Goal: Task Accomplishment & Management: Use online tool/utility

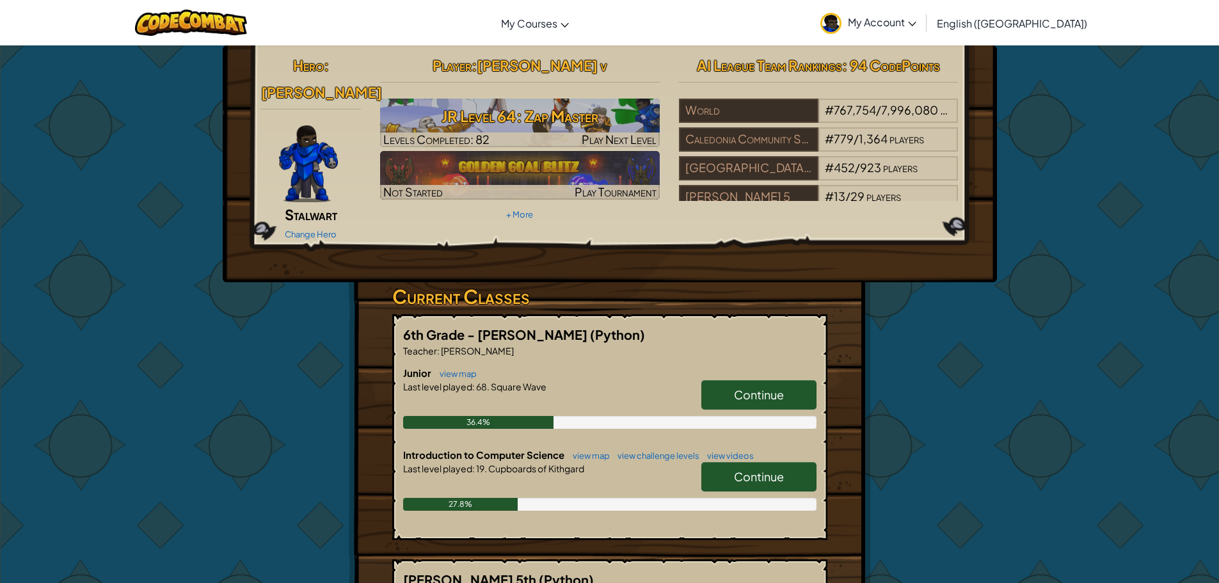
drag, startPoint x: 751, startPoint y: 369, endPoint x: 727, endPoint y: 363, distance: 25.0
click at [738, 380] on link "Continue" at bounding box center [758, 394] width 115 height 29
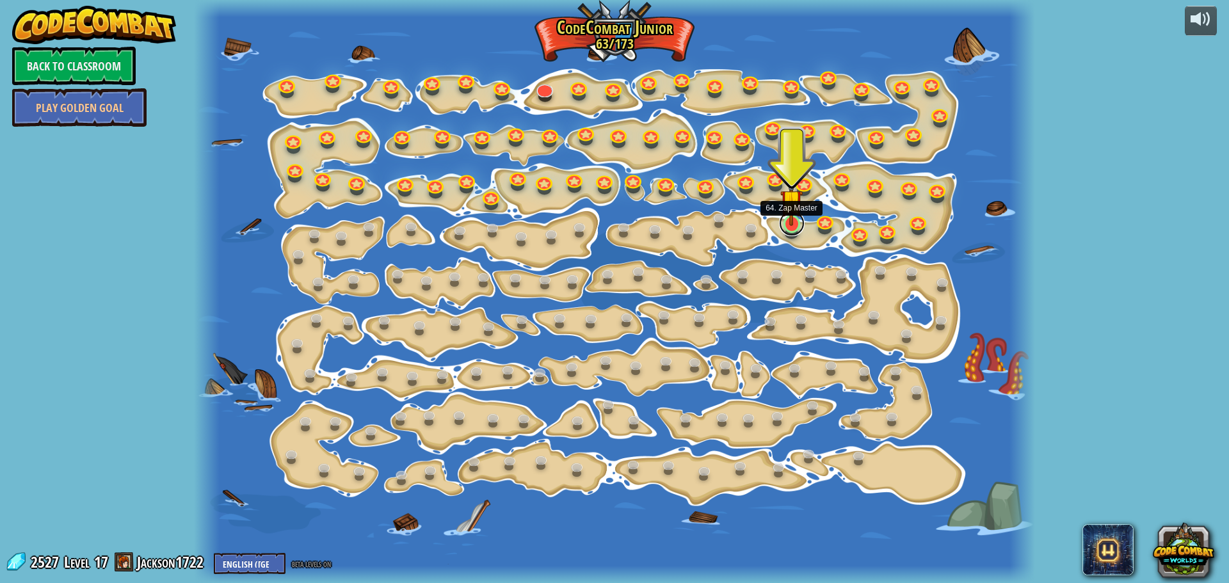
click at [796, 225] on link at bounding box center [792, 224] width 26 height 26
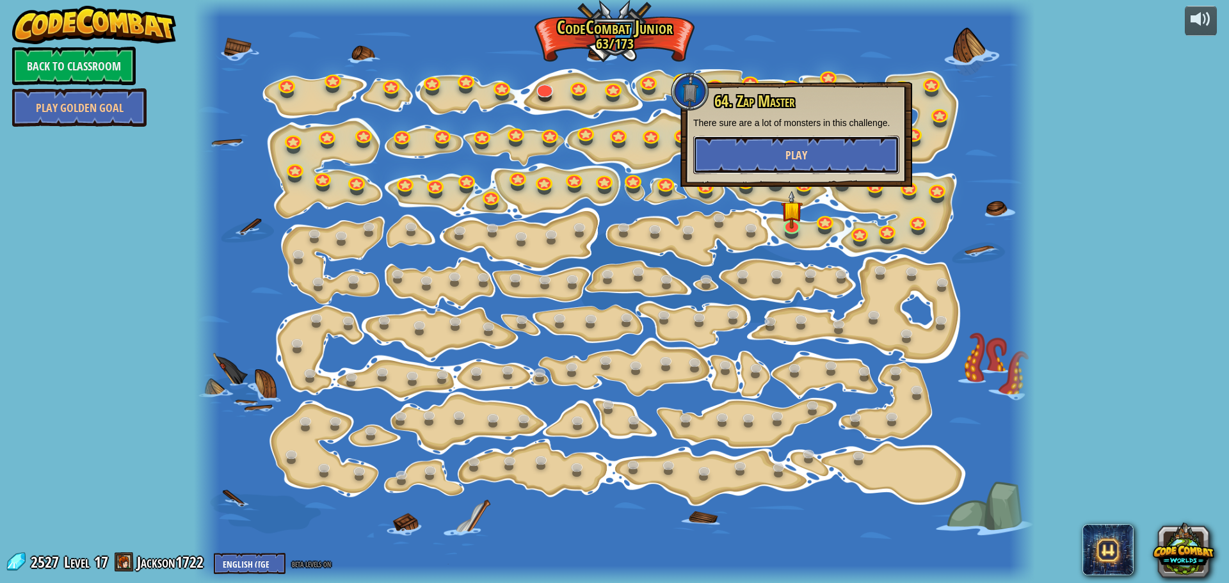
click at [776, 145] on button "Play" at bounding box center [796, 155] width 206 height 38
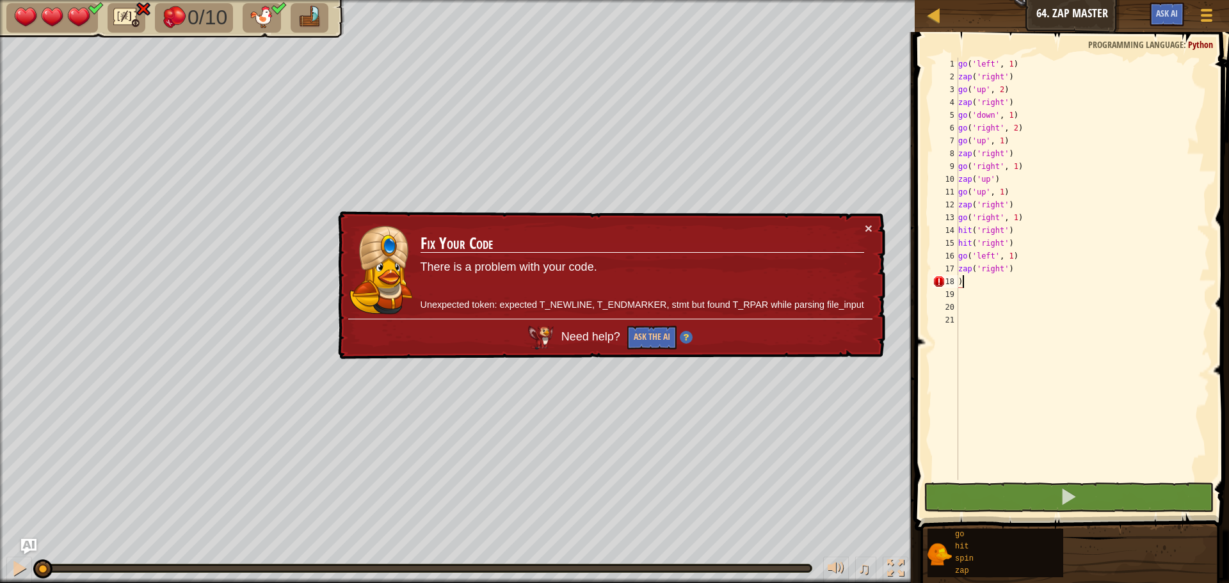
click at [1032, 277] on div "go ( 'left' , 1 ) zap ( 'right' ) go ( 'up' , 2 ) zap ( 'right' ) go ( 'down' ,…" at bounding box center [1083, 282] width 254 height 448
type textarea ")"
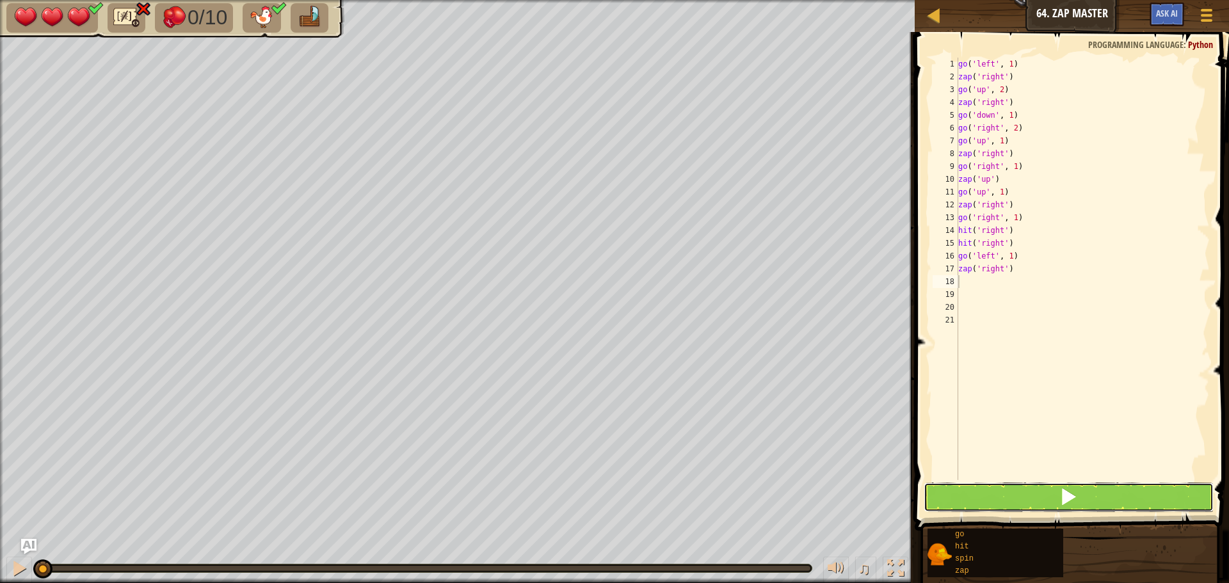
click at [966, 495] on button at bounding box center [1069, 497] width 290 height 29
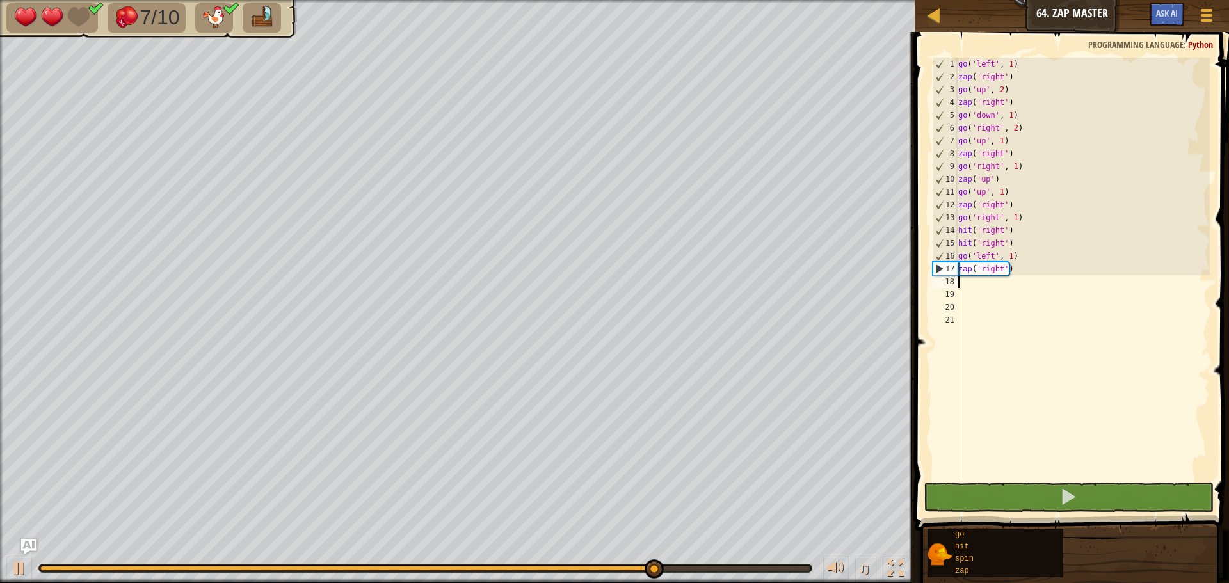
type textarea "g"
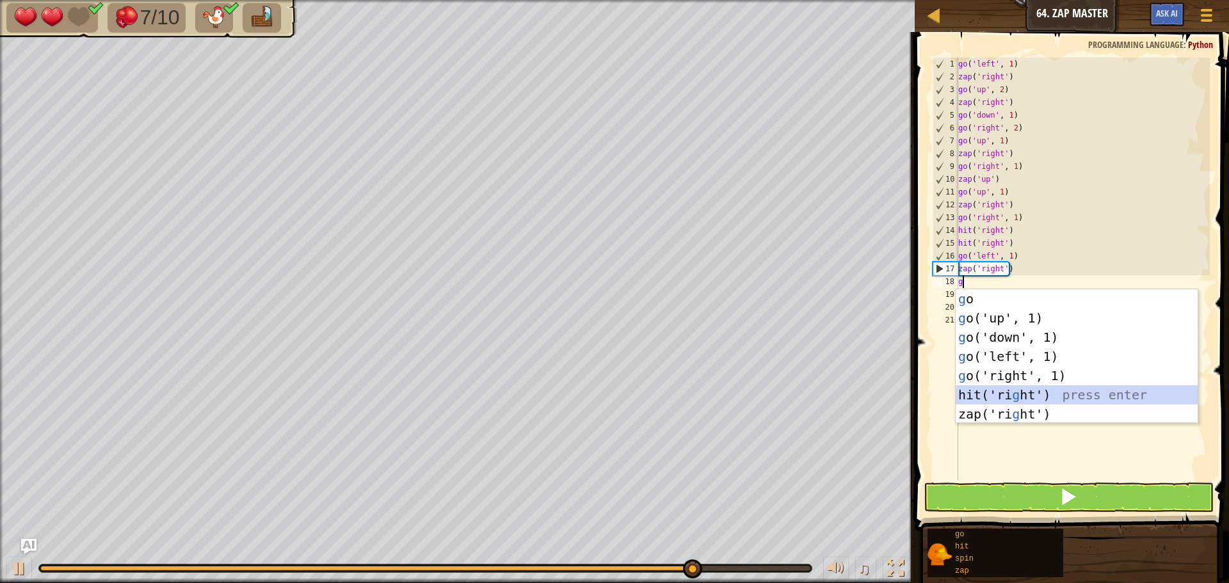
click at [1007, 392] on div "g o press enter g o('up', 1) press enter g o('down', 1) press enter g o('left',…" at bounding box center [1077, 375] width 242 height 173
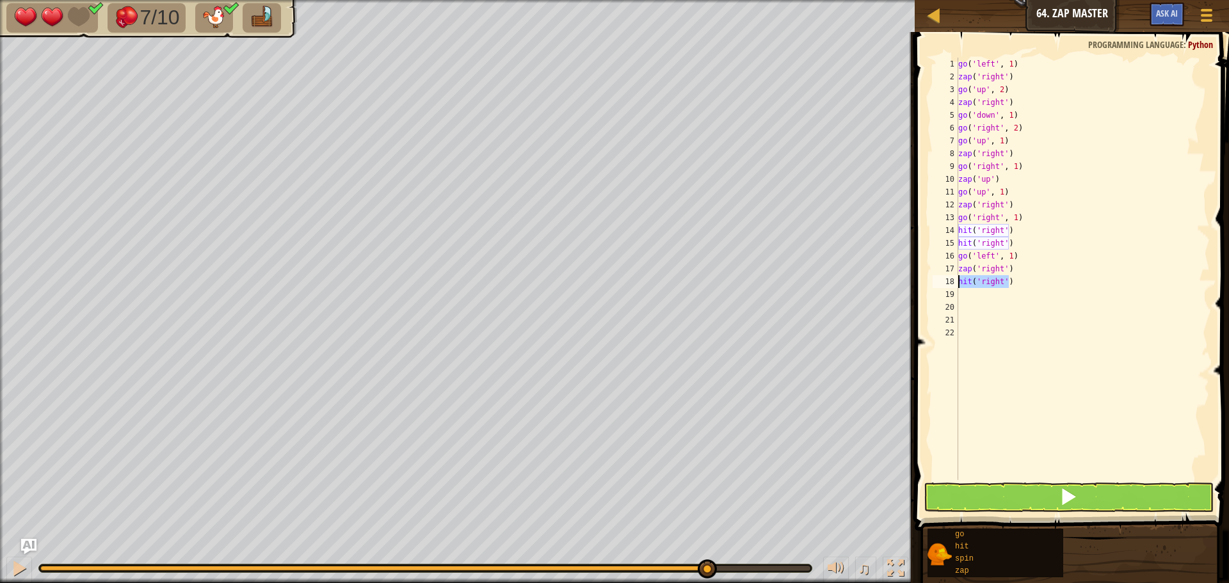
drag, startPoint x: 1018, startPoint y: 279, endPoint x: 947, endPoint y: 281, distance: 70.4
click at [947, 281] on div "1 2 3 4 5 6 7 8 9 10 11 12 13 14 15 16 17 18 19 20 21 22 go ( 'left' , 1 ) zap …" at bounding box center [1070, 269] width 280 height 422
type textarea "hit('right')"
type textarea "g"
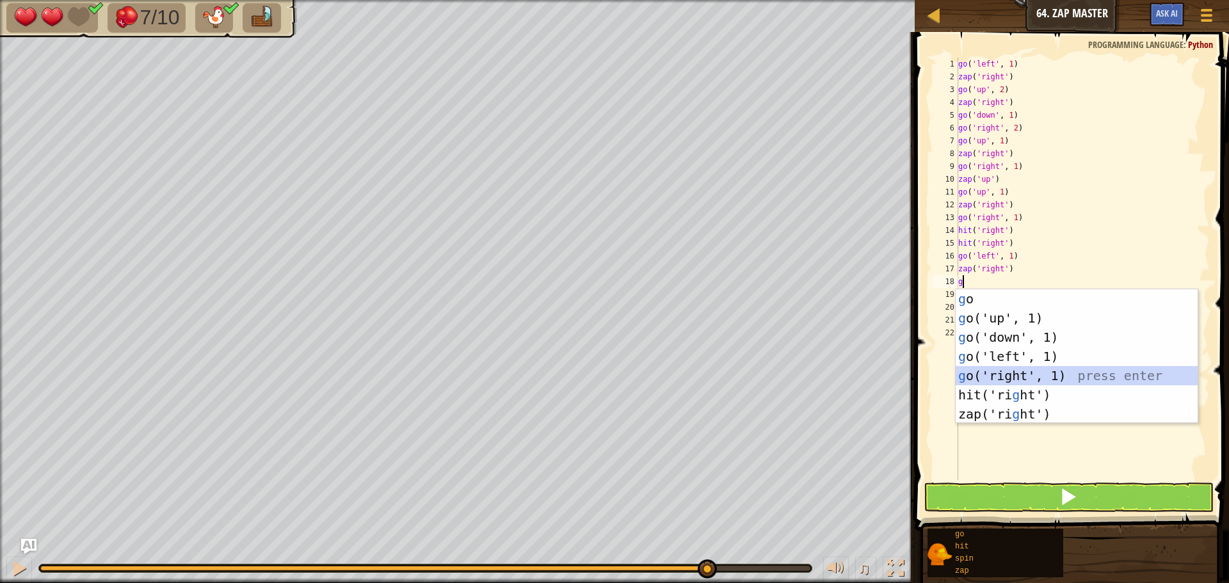
click at [1002, 376] on div "g o press enter g o('up', 1) press enter g o('down', 1) press enter g o('left',…" at bounding box center [1077, 375] width 242 height 173
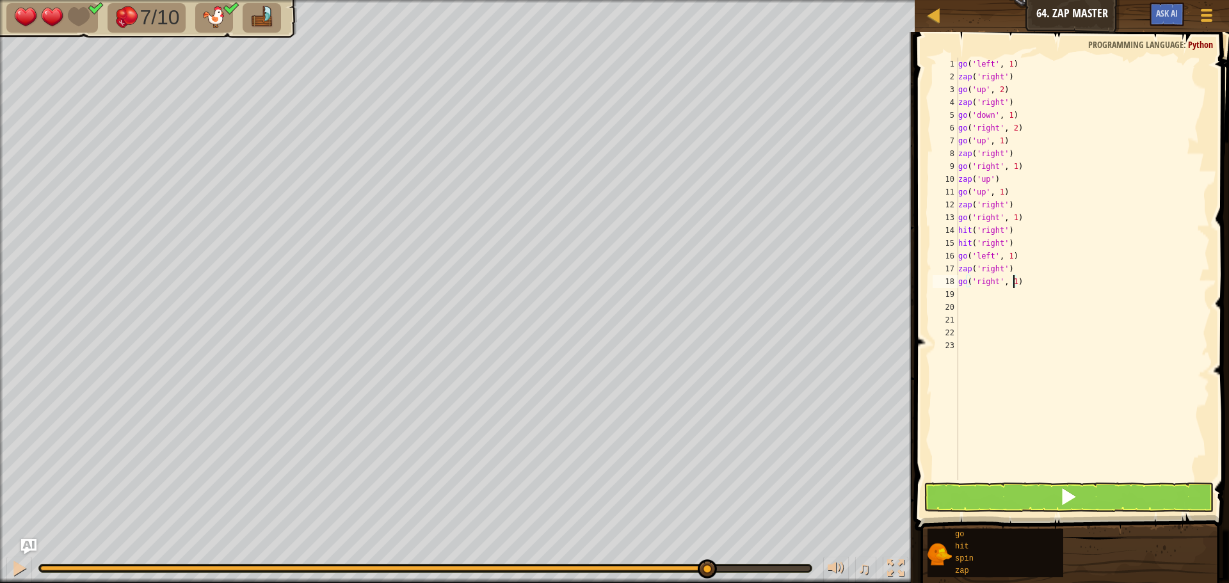
click at [1014, 285] on div "go ( 'left' , 1 ) zap ( 'right' ) go ( 'up' , 2 ) zap ( 'right' ) go ( 'down' ,…" at bounding box center [1083, 282] width 254 height 448
type textarea "go('right', 2)"
click at [989, 290] on div "go ( 'left' , 1 ) zap ( 'right' ) go ( 'up' , 2 ) zap ( 'right' ) go ( 'down' ,…" at bounding box center [1083, 282] width 254 height 448
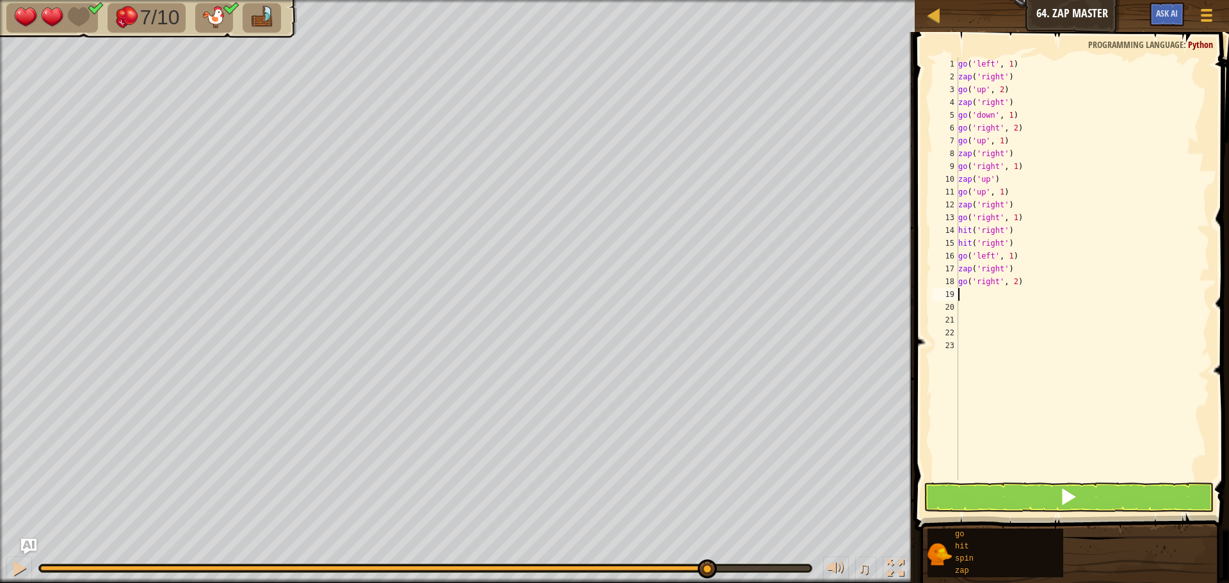
type textarea "z"
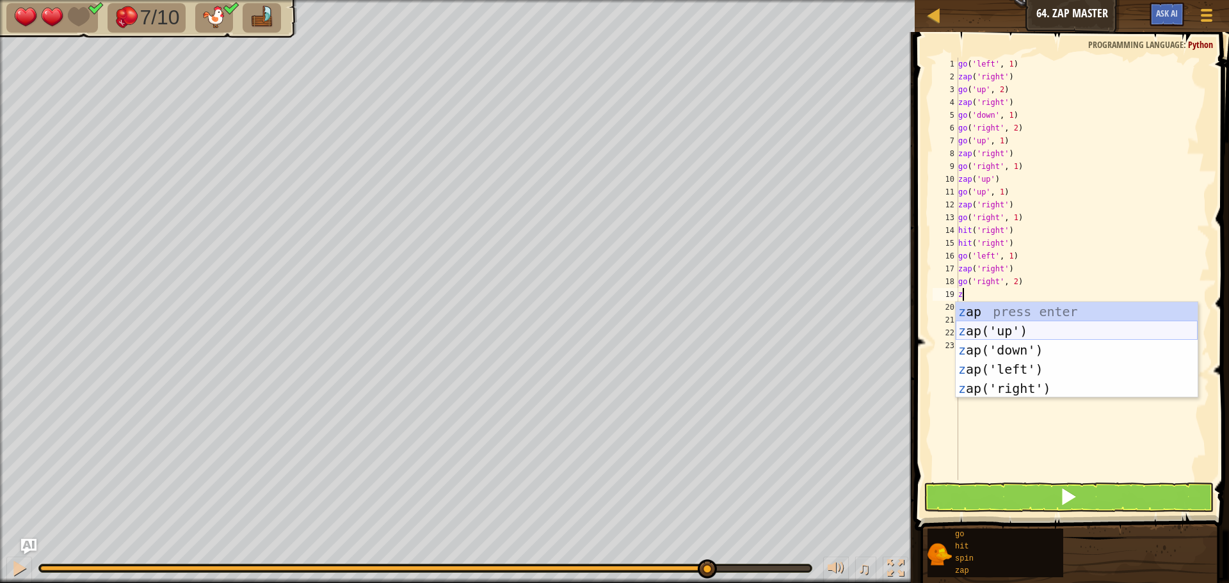
click at [998, 332] on div "z ap press enter z ap('up') press enter z ap('down') press enter z ap('left') p…" at bounding box center [1077, 369] width 242 height 134
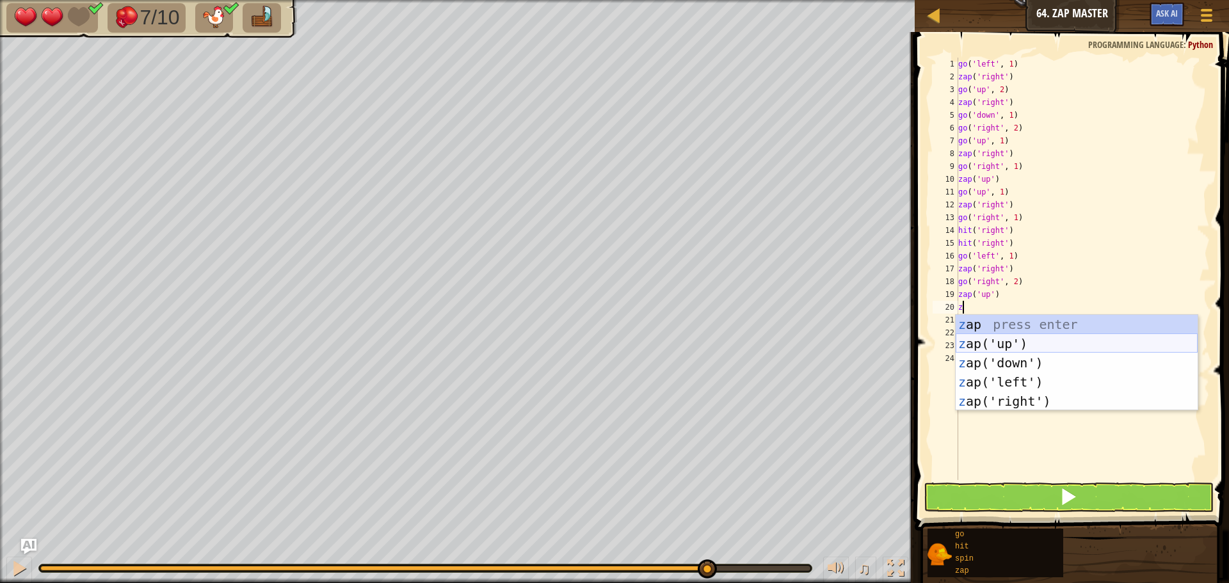
type textarea "za"
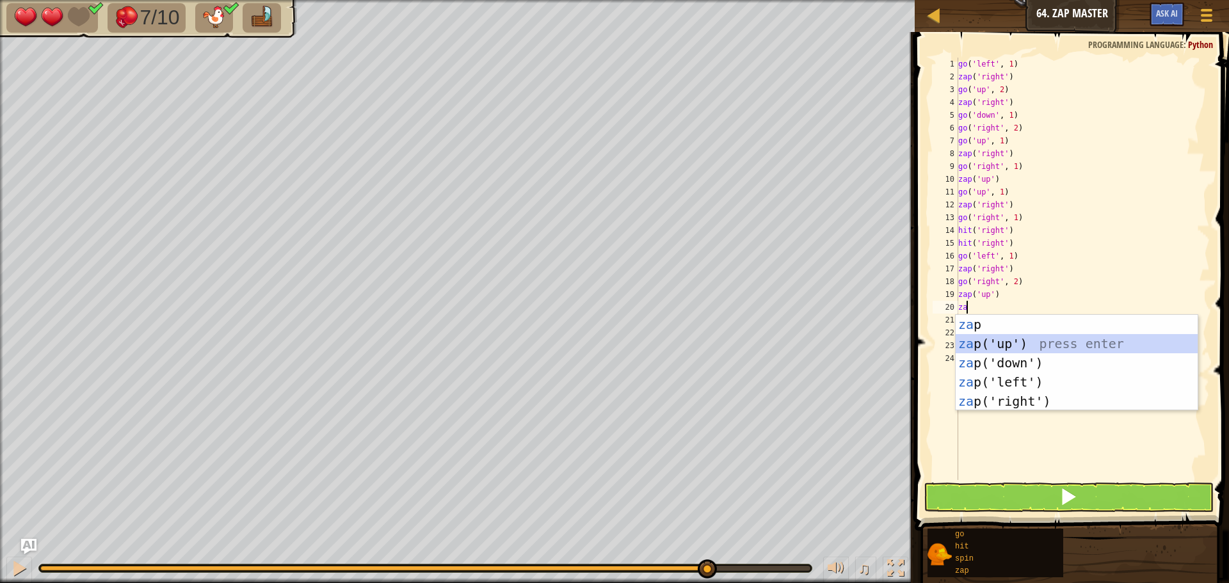
click at [993, 344] on div "za p press enter za p('up') press enter za p('down') press enter za p('left') p…" at bounding box center [1077, 382] width 242 height 134
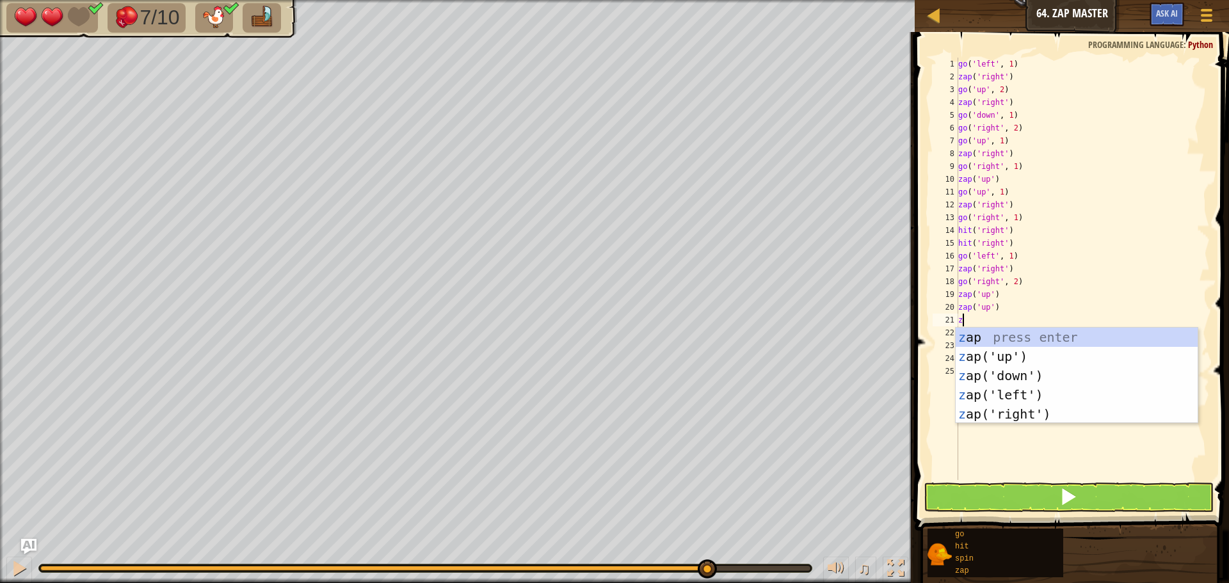
type textarea "za"
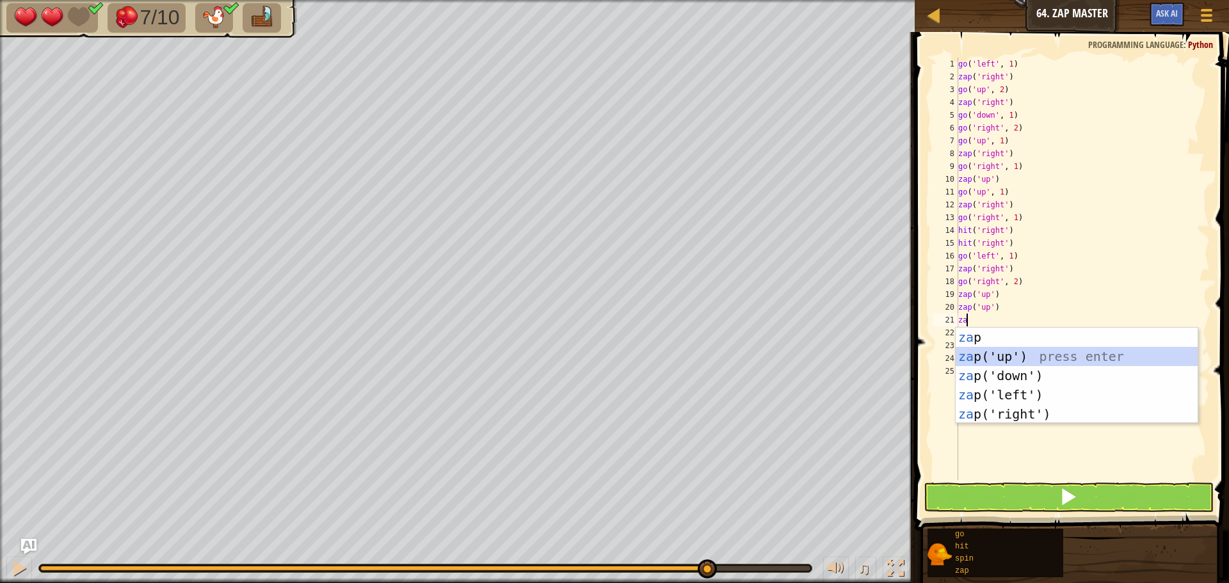
click at [992, 351] on div "za p press enter za p('up') press enter za p('down') press enter za p('left') p…" at bounding box center [1077, 395] width 242 height 134
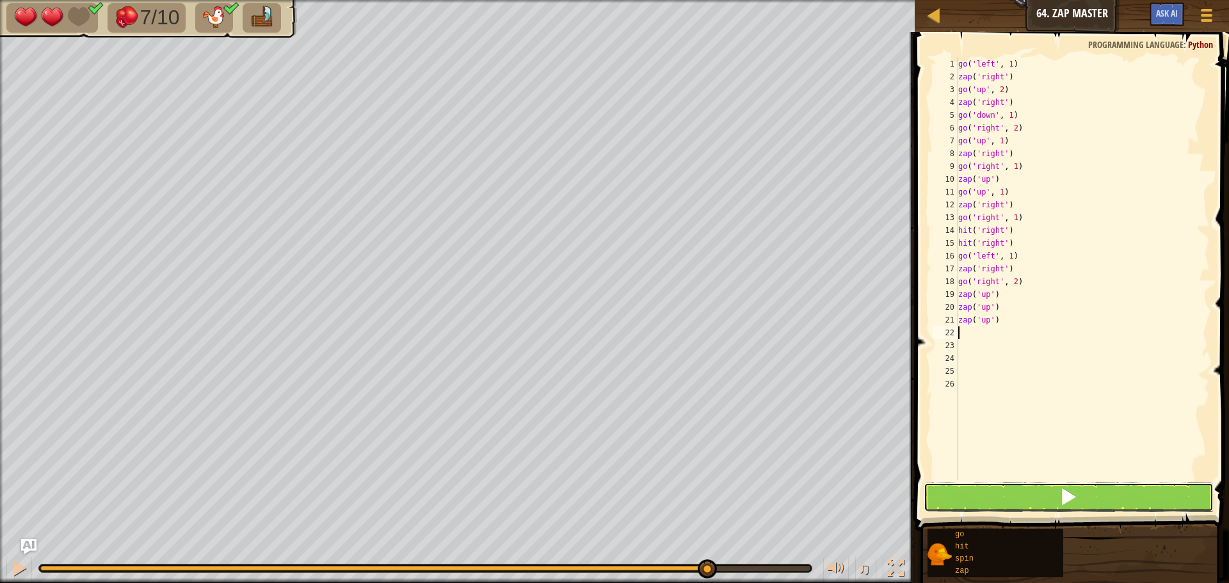
click at [1007, 498] on button at bounding box center [1069, 497] width 290 height 29
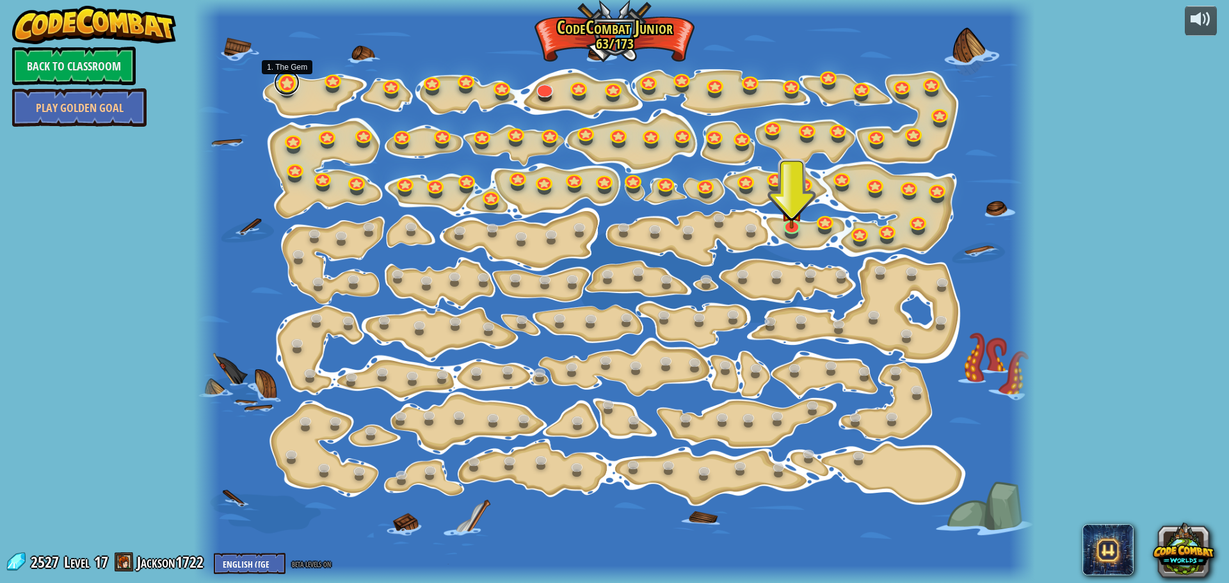
click at [284, 88] on link at bounding box center [287, 83] width 26 height 26
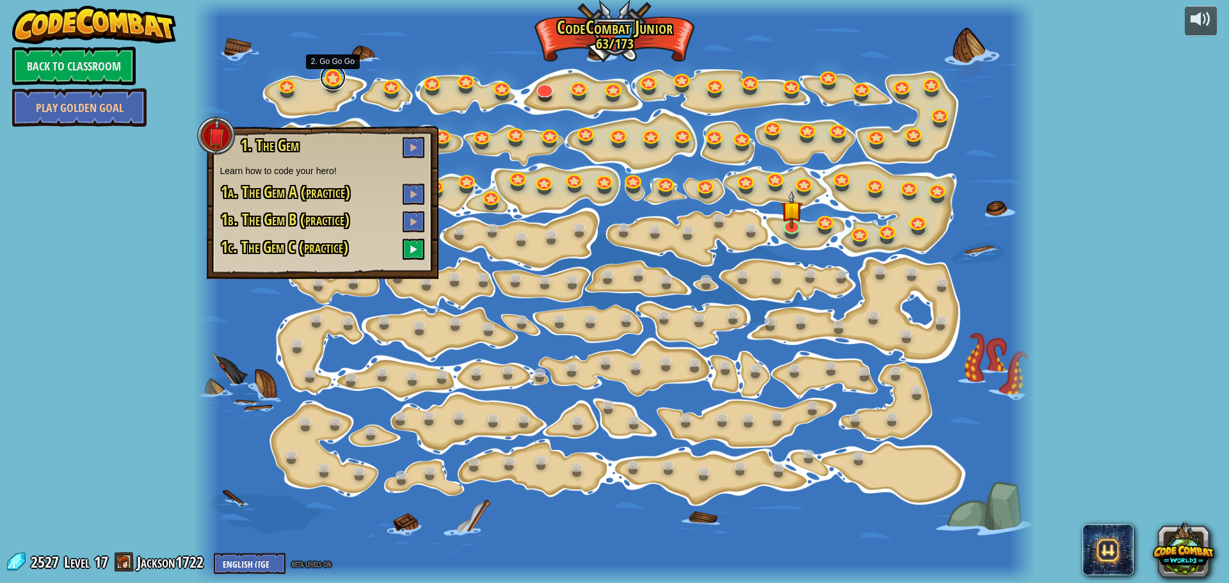
click at [335, 84] on link at bounding box center [333, 78] width 26 height 26
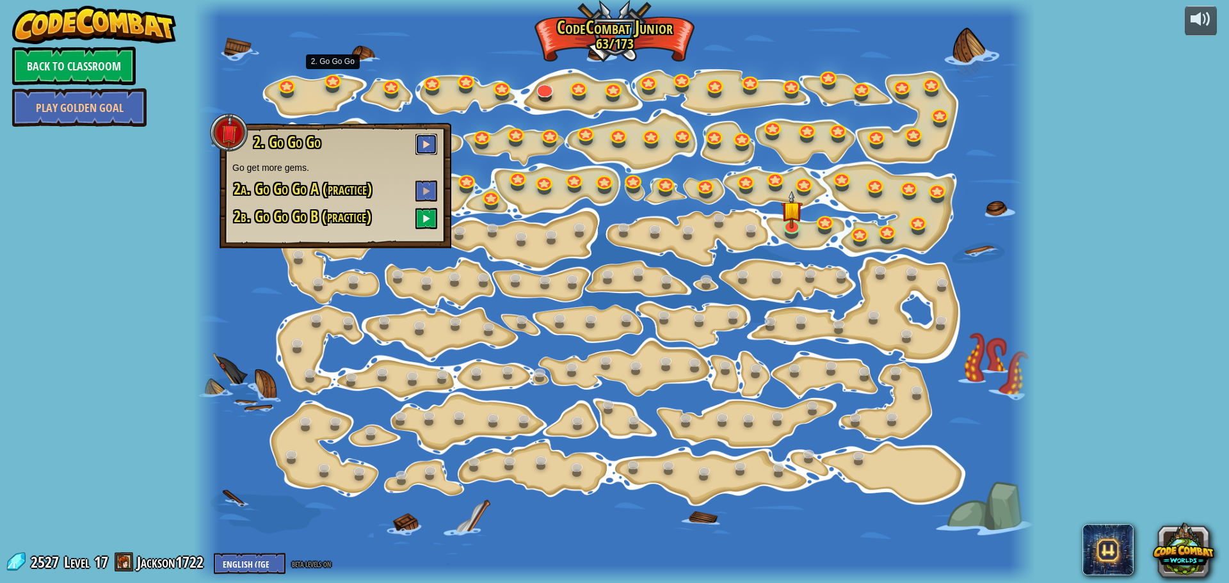
click at [433, 141] on button at bounding box center [426, 144] width 22 height 21
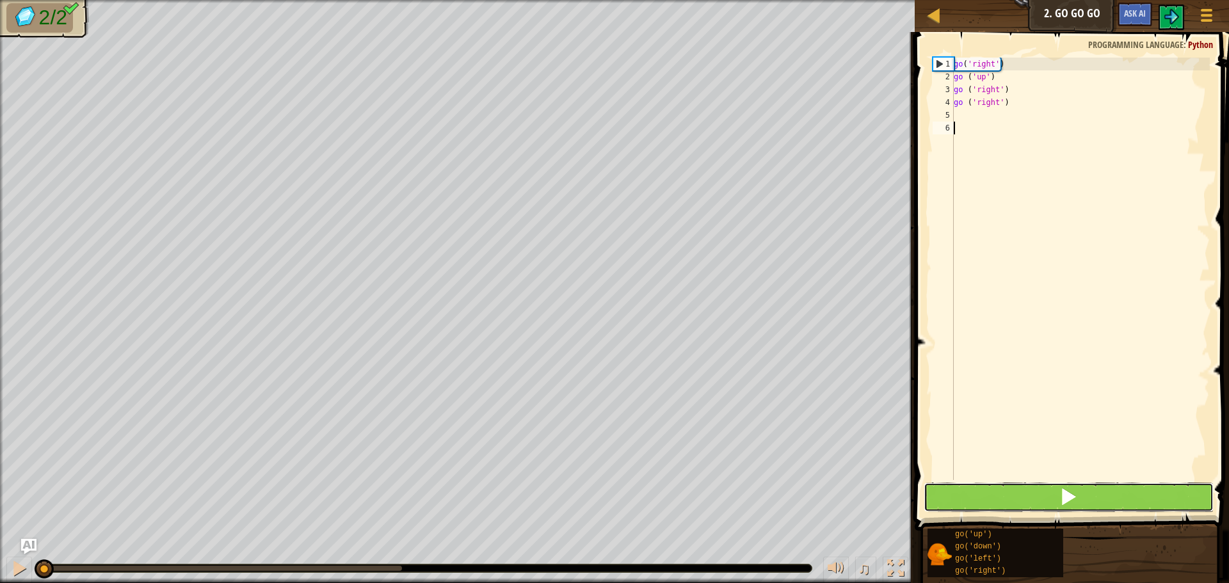
click at [1114, 484] on button at bounding box center [1069, 497] width 290 height 29
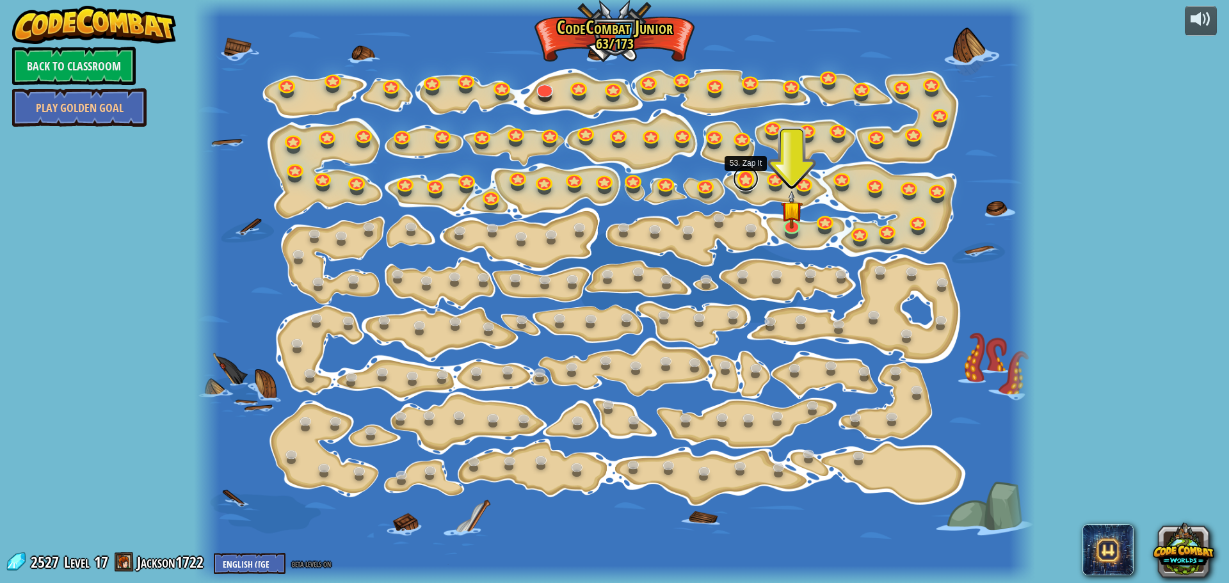
click at [741, 182] on link at bounding box center [746, 179] width 26 height 26
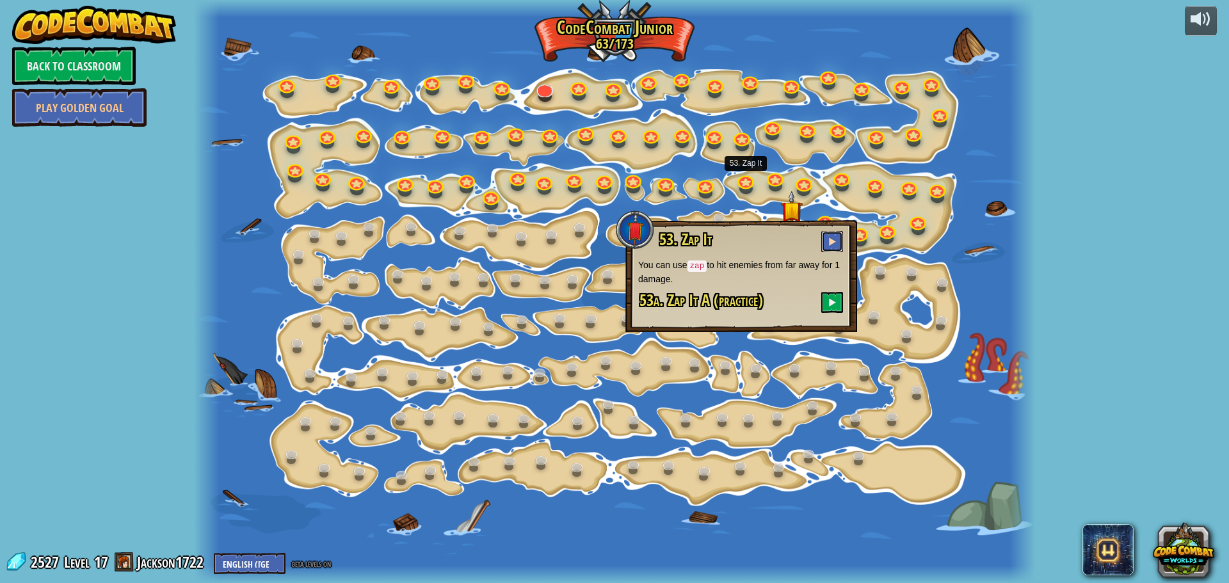
click at [836, 234] on button at bounding box center [832, 241] width 22 height 21
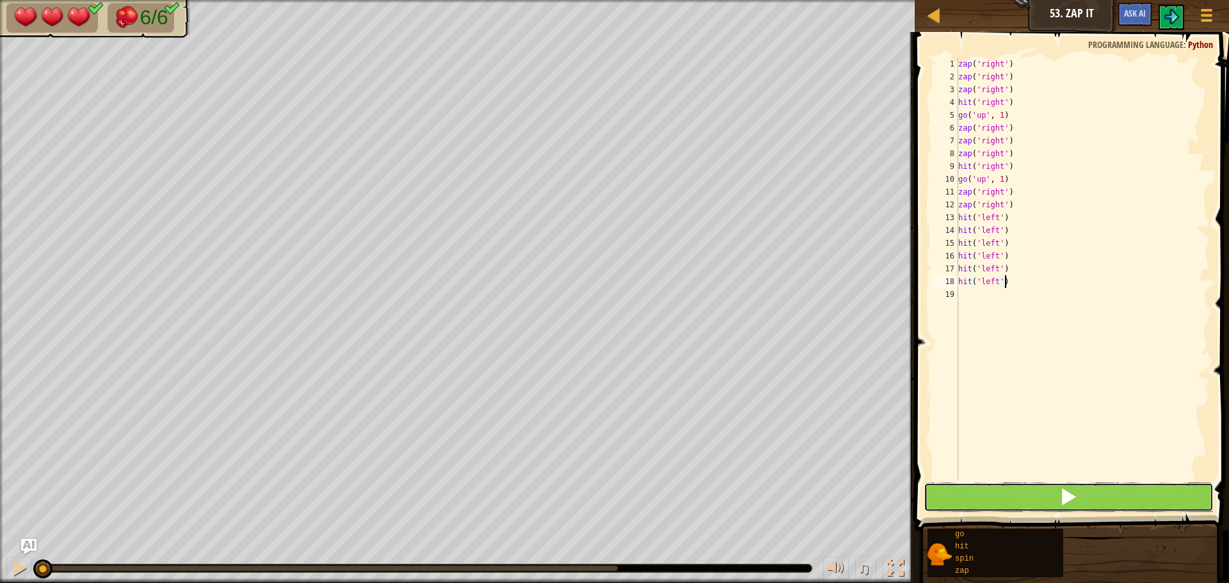
click at [1119, 486] on button at bounding box center [1069, 497] width 290 height 29
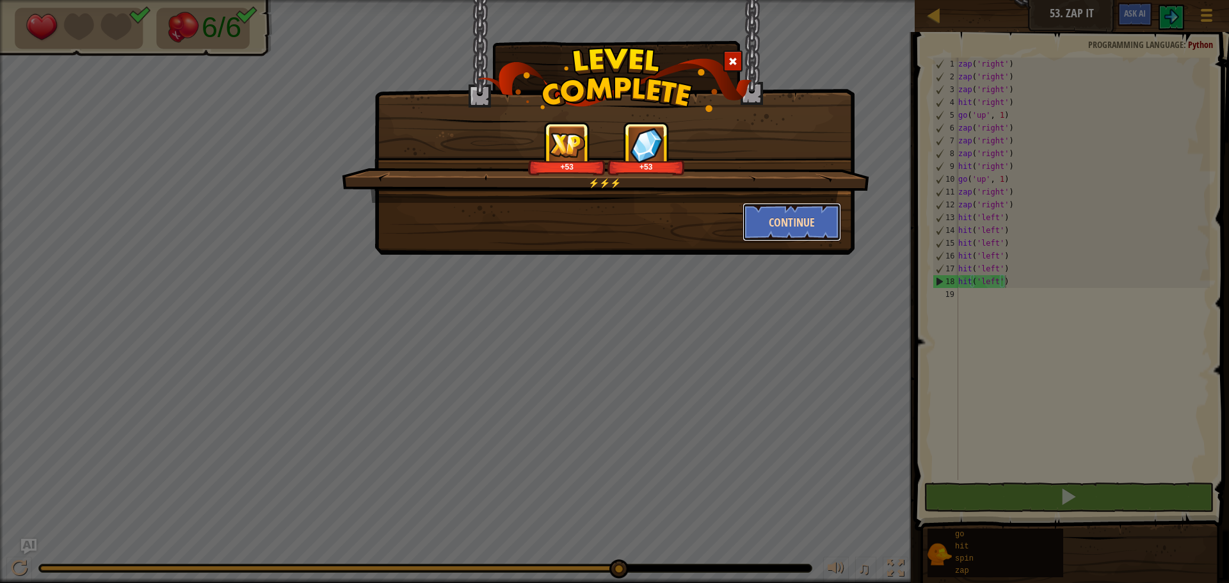
click at [789, 212] on button "Continue" at bounding box center [791, 222] width 99 height 38
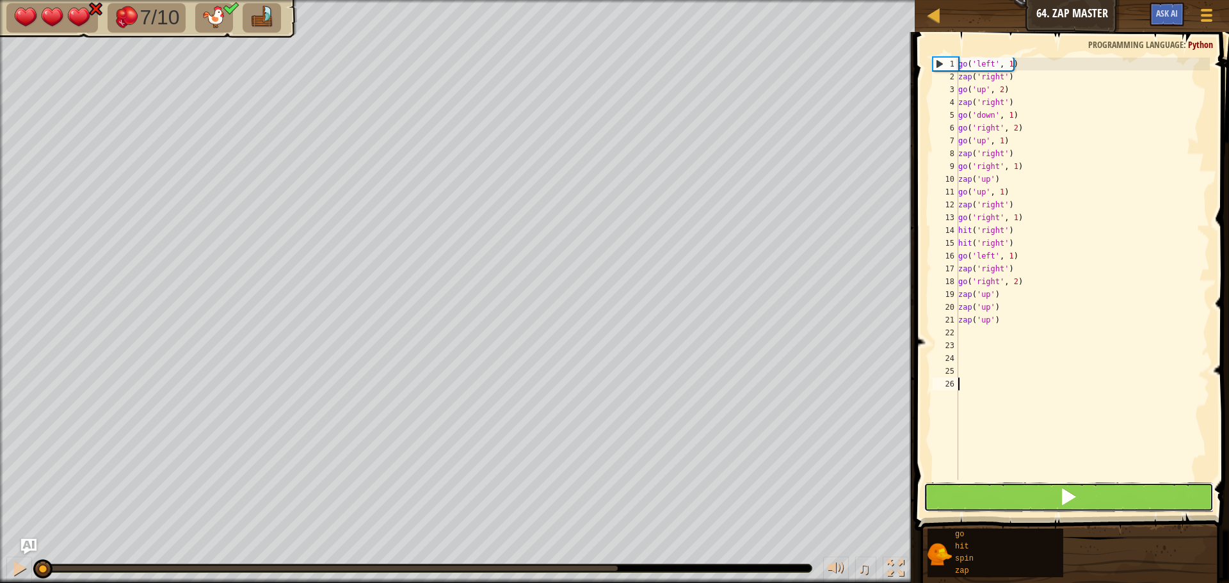
click at [982, 504] on button at bounding box center [1069, 497] width 290 height 29
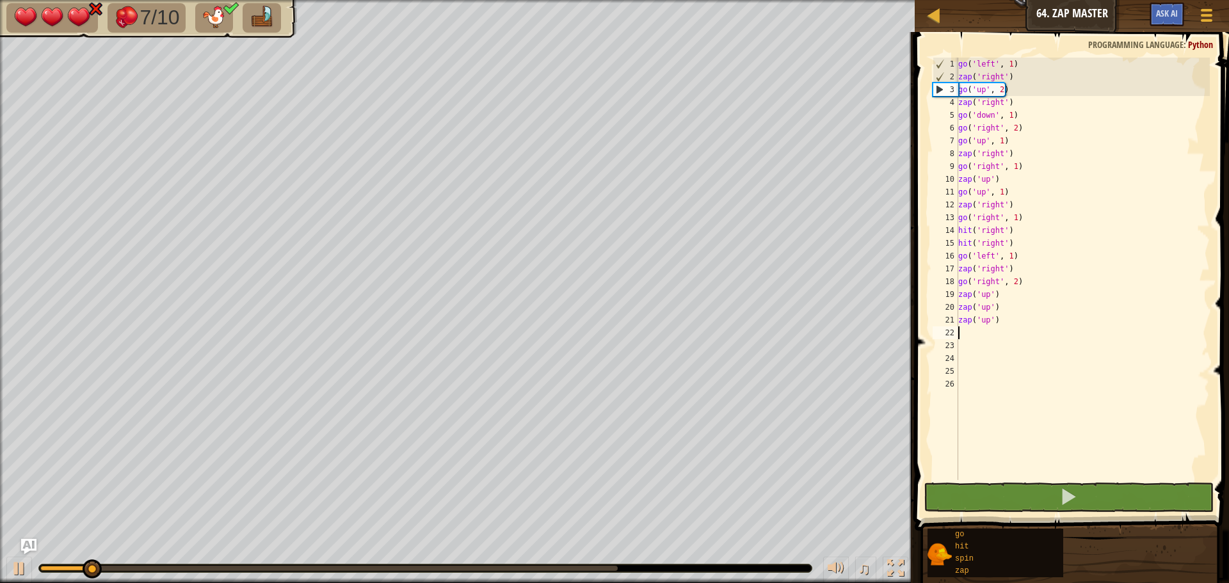
click at [970, 334] on div "go ( 'left' , 1 ) zap ( 'right' ) go ( 'up' , 2 ) zap ( 'right' ) go ( 'down' ,…" at bounding box center [1083, 282] width 254 height 448
type textarea "za"
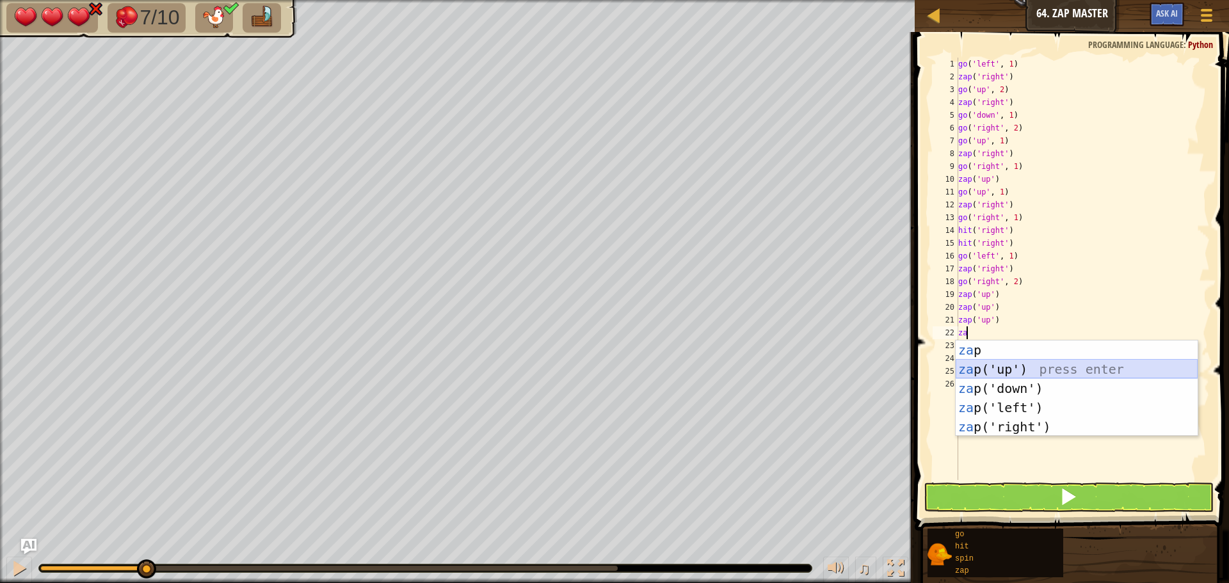
click at [1010, 365] on div "za p press enter za p('up') press enter za p('down') press enter za p('left') p…" at bounding box center [1077, 407] width 242 height 134
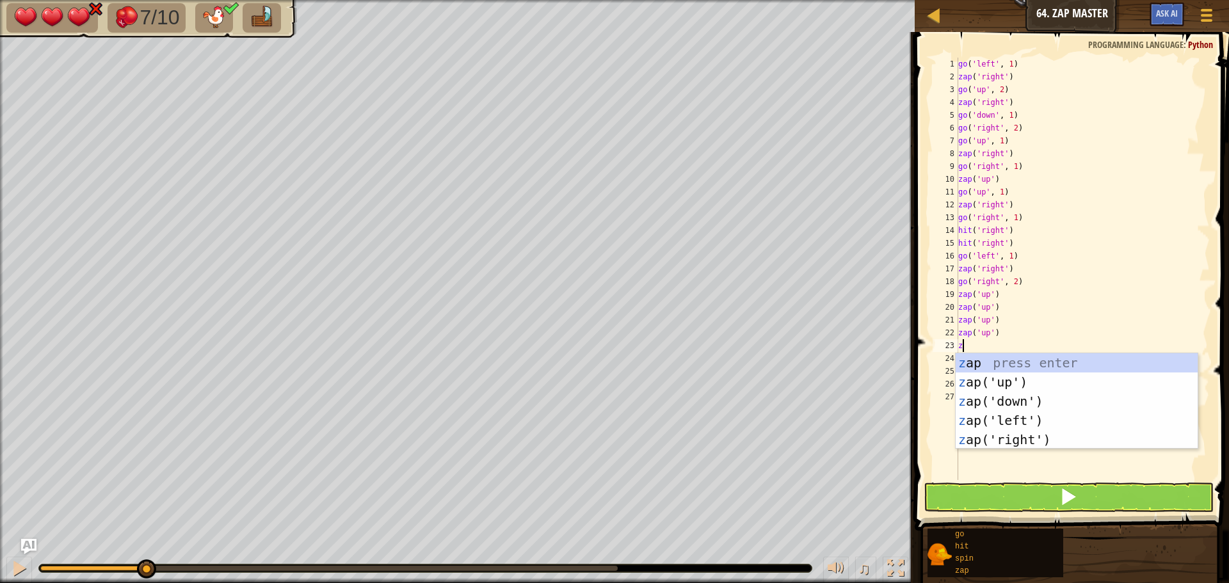
type textarea "za"
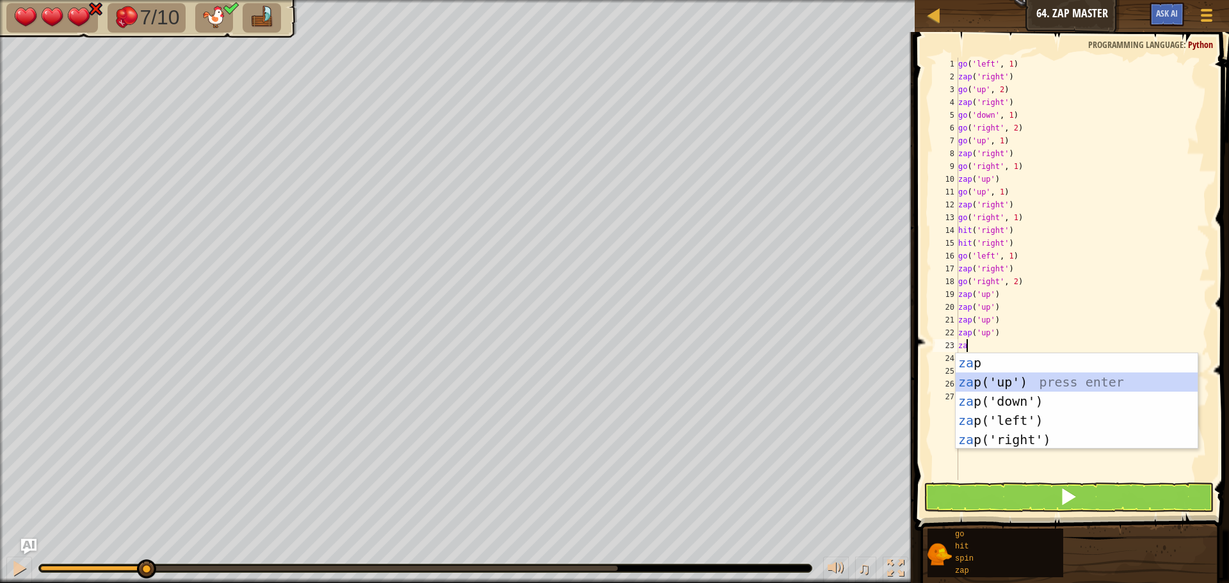
click at [999, 375] on div "za p press enter za p('up') press enter za p('down') press enter za p('left') p…" at bounding box center [1077, 420] width 242 height 134
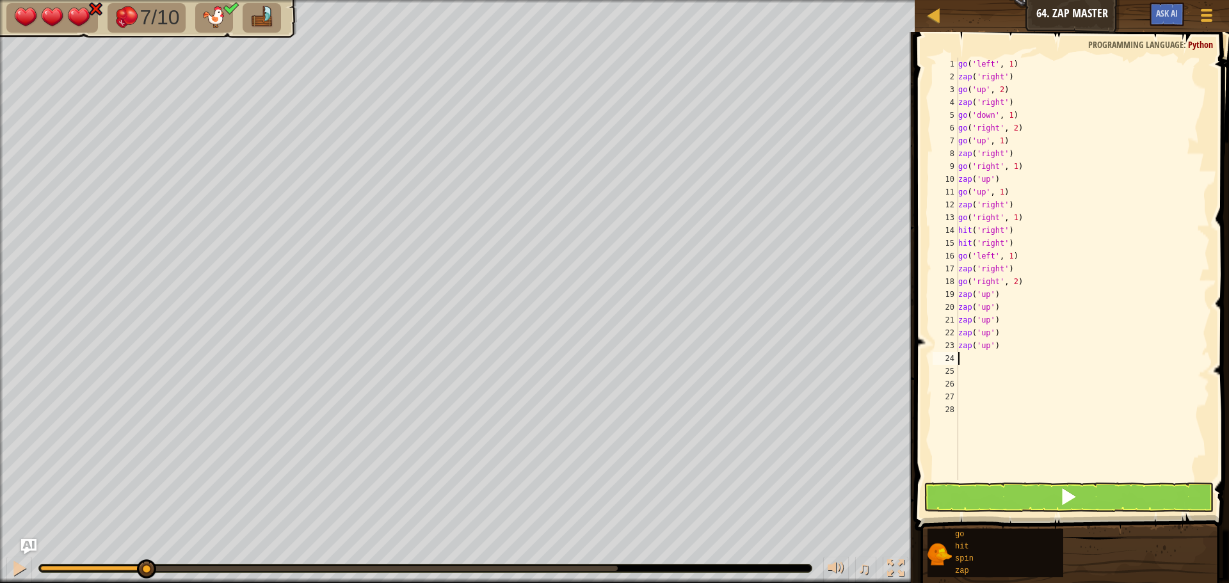
type textarea "h"
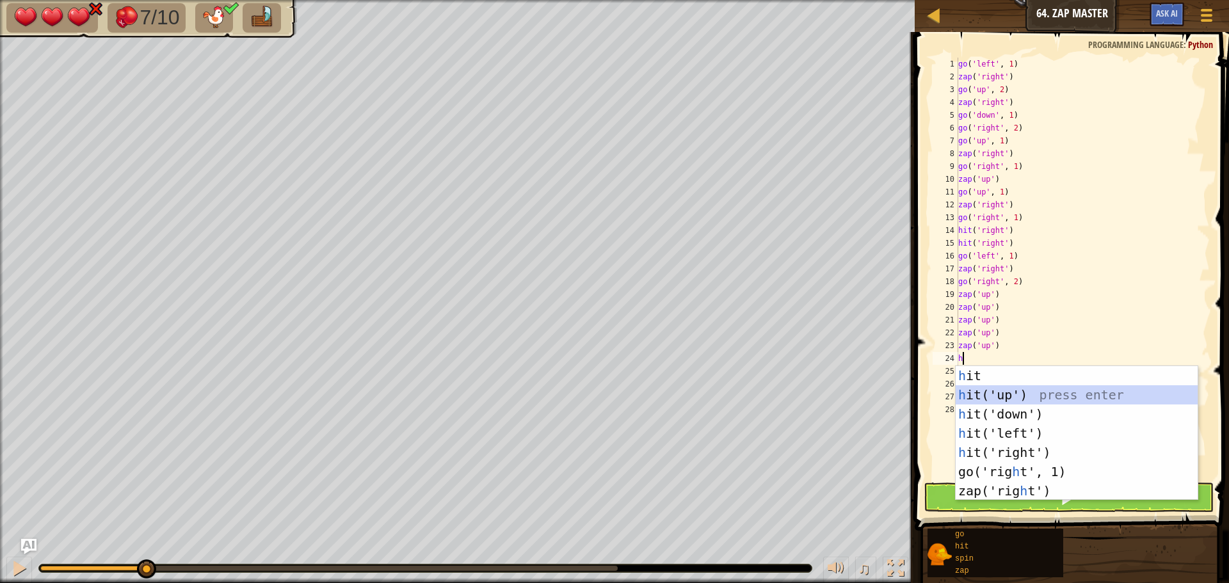
click at [1002, 390] on div "h it press enter h it('up') press enter h it('down') press enter h it('left') p…" at bounding box center [1077, 452] width 242 height 173
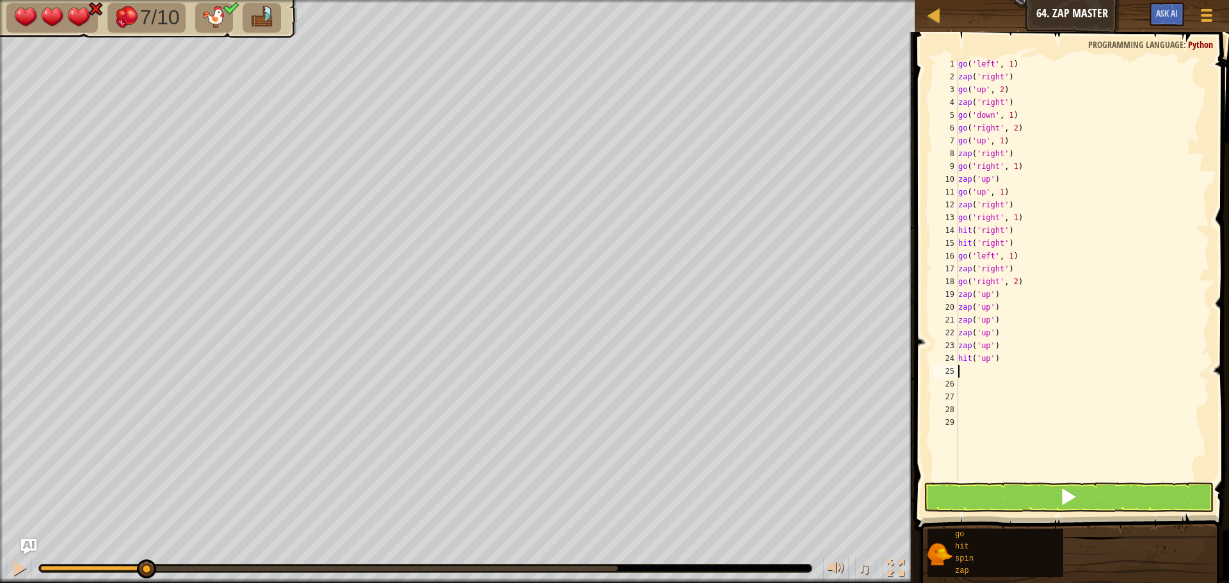
type textarea "h"
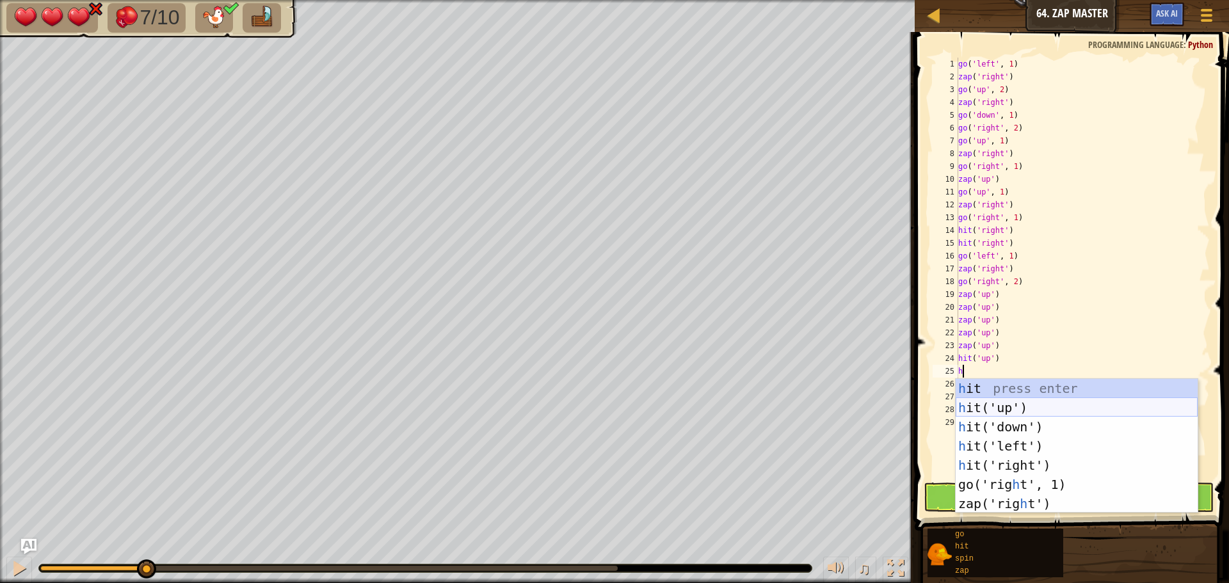
click at [1004, 399] on div "h it press enter h it('up') press enter h it('down') press enter h it('left') p…" at bounding box center [1077, 465] width 242 height 173
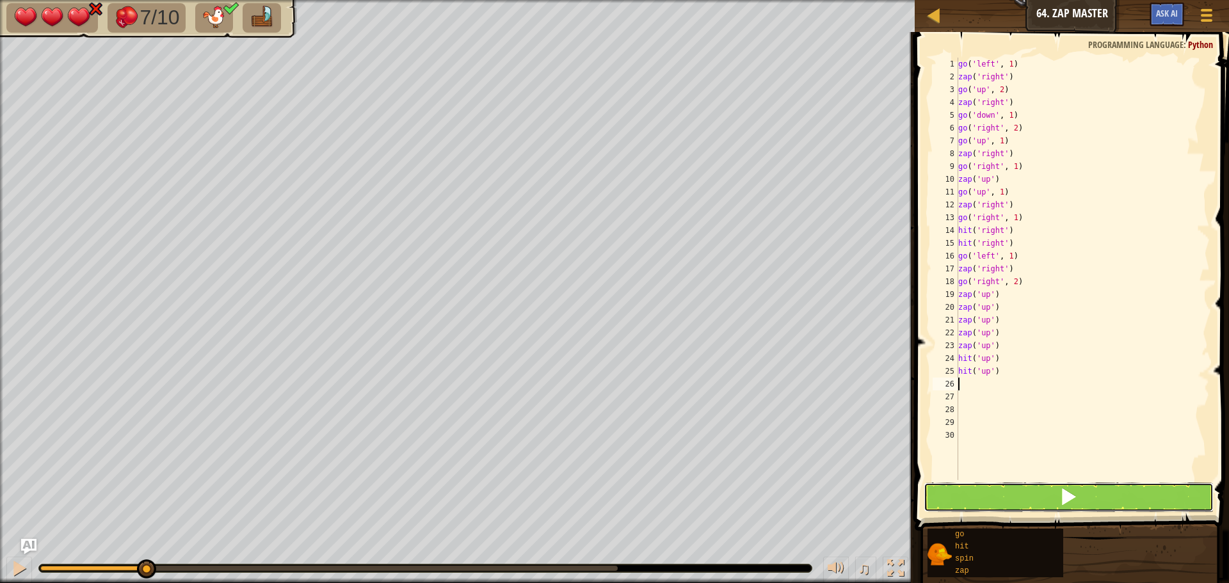
drag, startPoint x: 1007, startPoint y: 499, endPoint x: 1013, endPoint y: 488, distance: 11.4
click at [1009, 496] on button at bounding box center [1069, 497] width 290 height 29
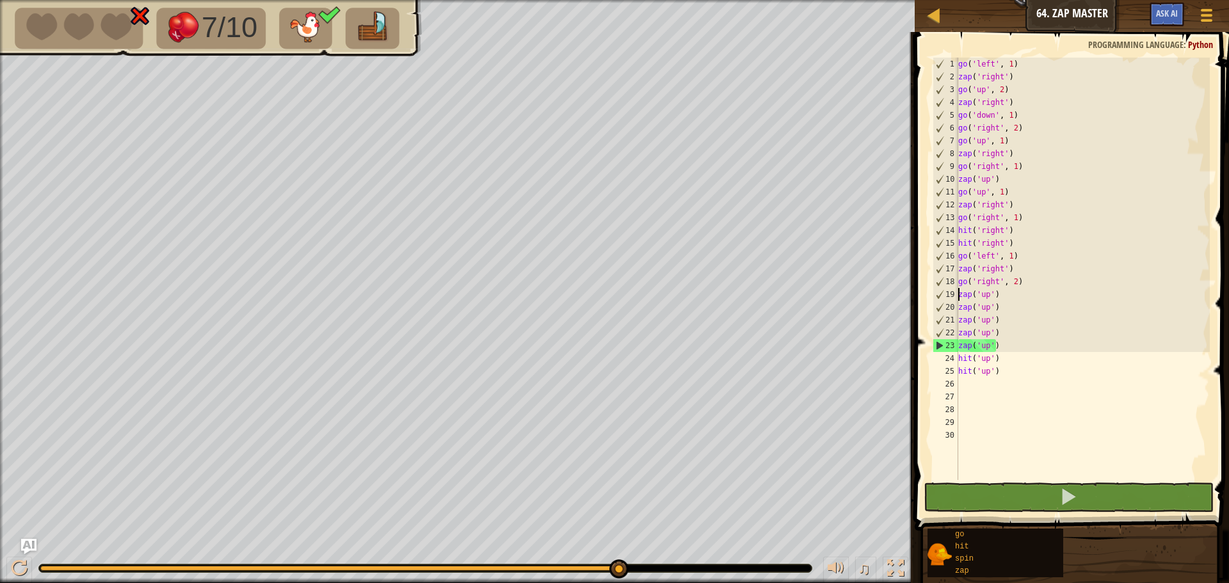
click at [959, 293] on div "go ( 'left' , 1 ) zap ( 'right' ) go ( 'up' , 2 ) zap ( 'right' ) go ( 'down' ,…" at bounding box center [1083, 282] width 254 height 448
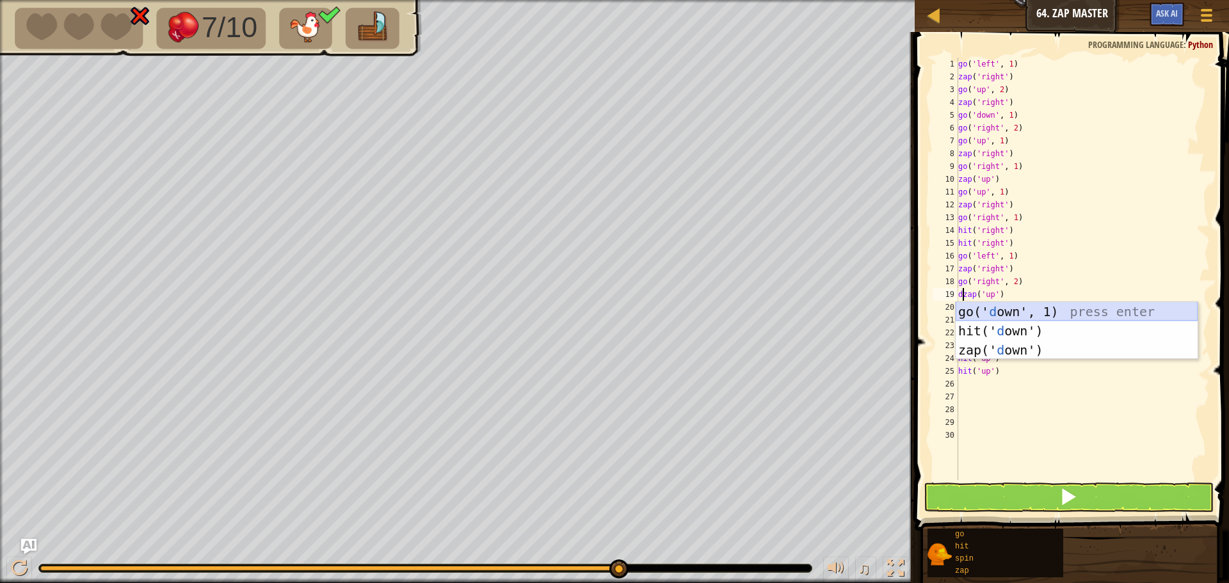
click at [1016, 309] on div "go(' d own', 1) press enter hit(' d own') press enter zap(' d own') press enter" at bounding box center [1077, 350] width 242 height 96
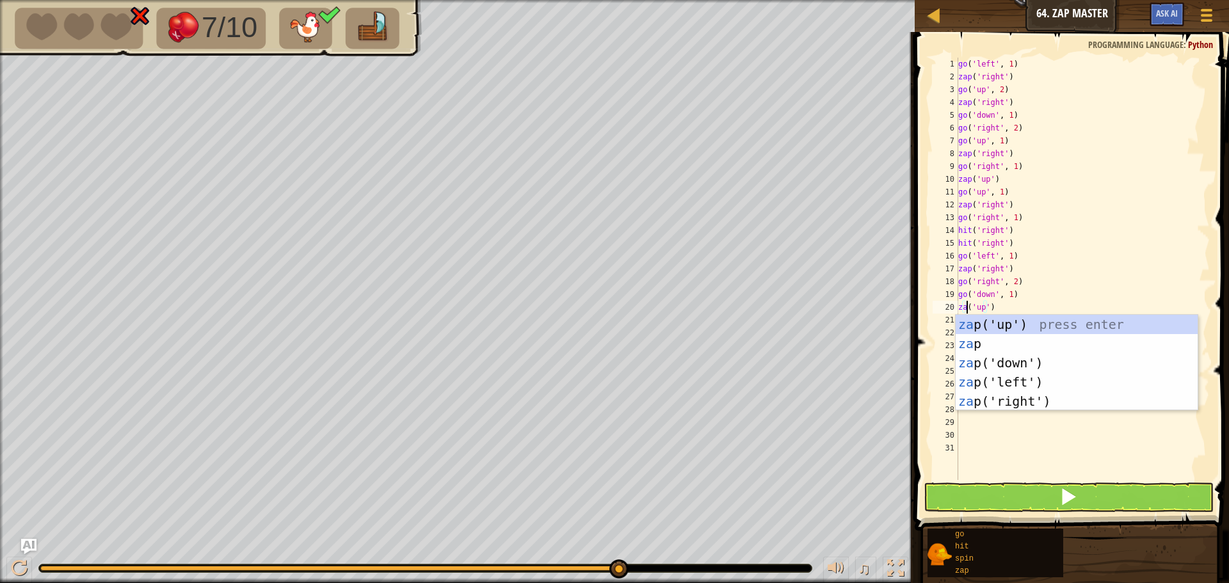
scroll to position [6, 1]
click at [1037, 323] on div "za p('up') press enter za p press enter za p('down') press enter za p('left') p…" at bounding box center [1077, 382] width 242 height 134
type textarea "zap('up')"
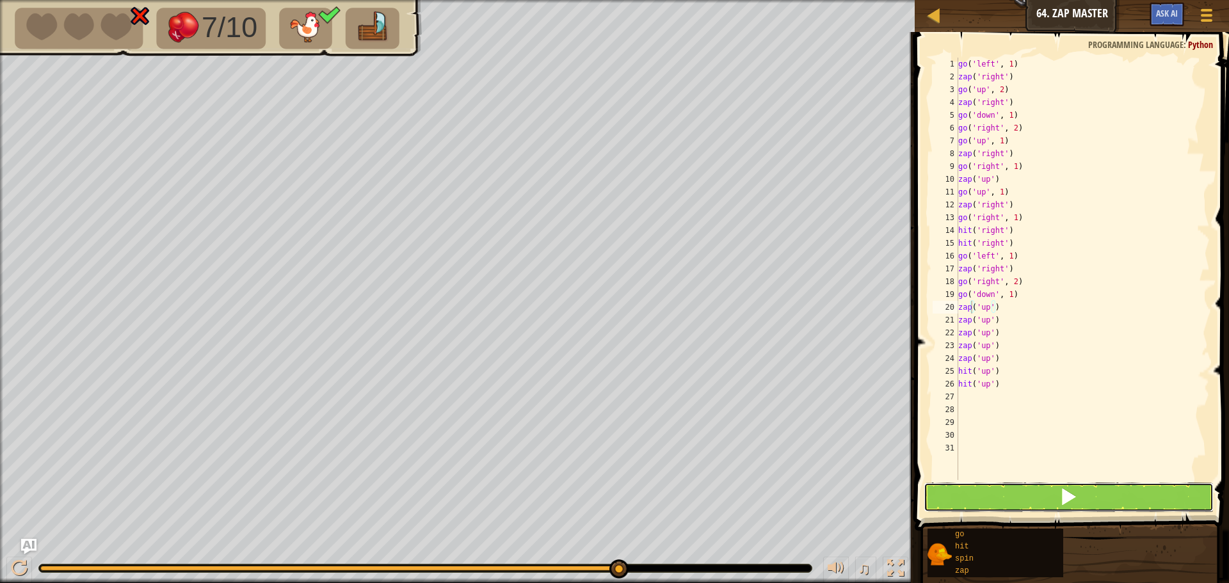
click at [1007, 503] on button at bounding box center [1069, 497] width 290 height 29
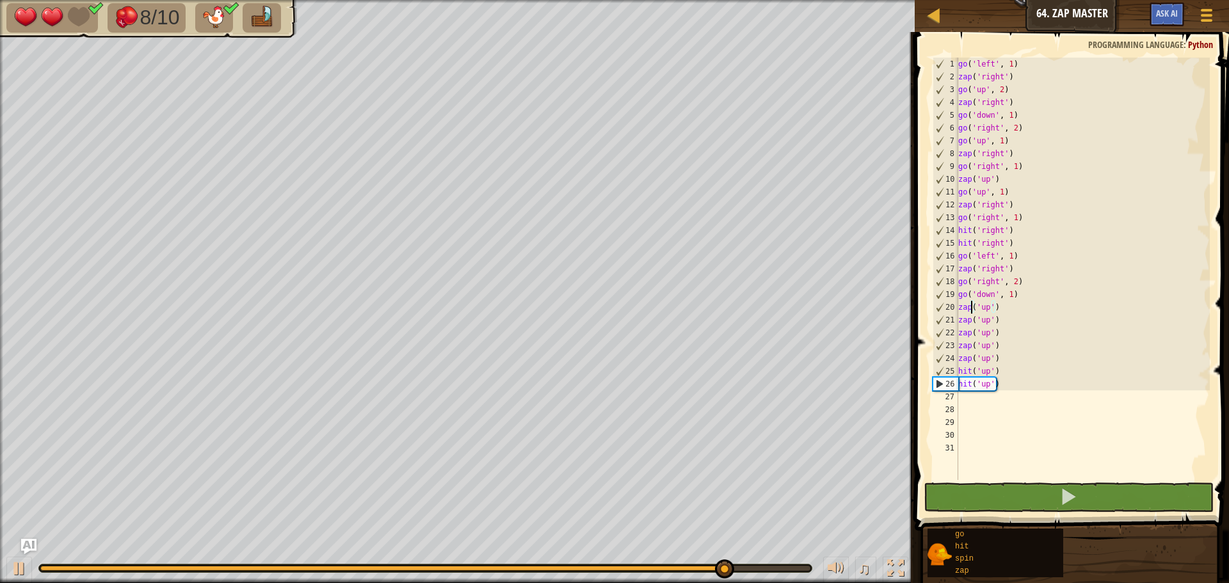
click at [1028, 396] on div "go ( 'left' , 1 ) zap ( 'right' ) go ( 'up' , 2 ) zap ( 'right' ) go ( 'down' ,…" at bounding box center [1083, 282] width 254 height 448
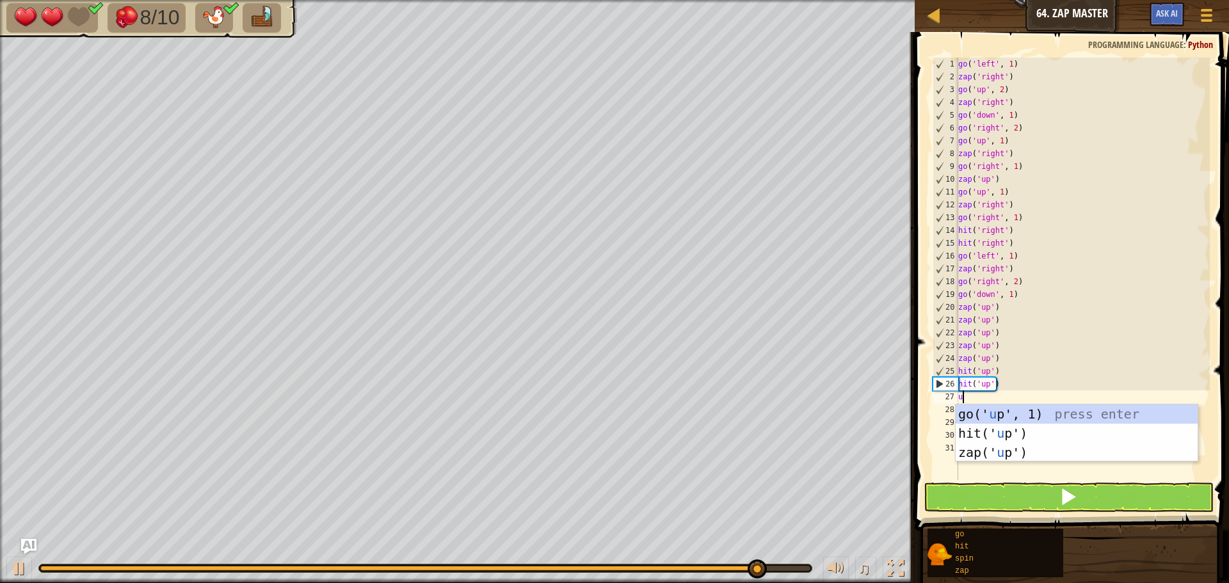
type textarea "up"
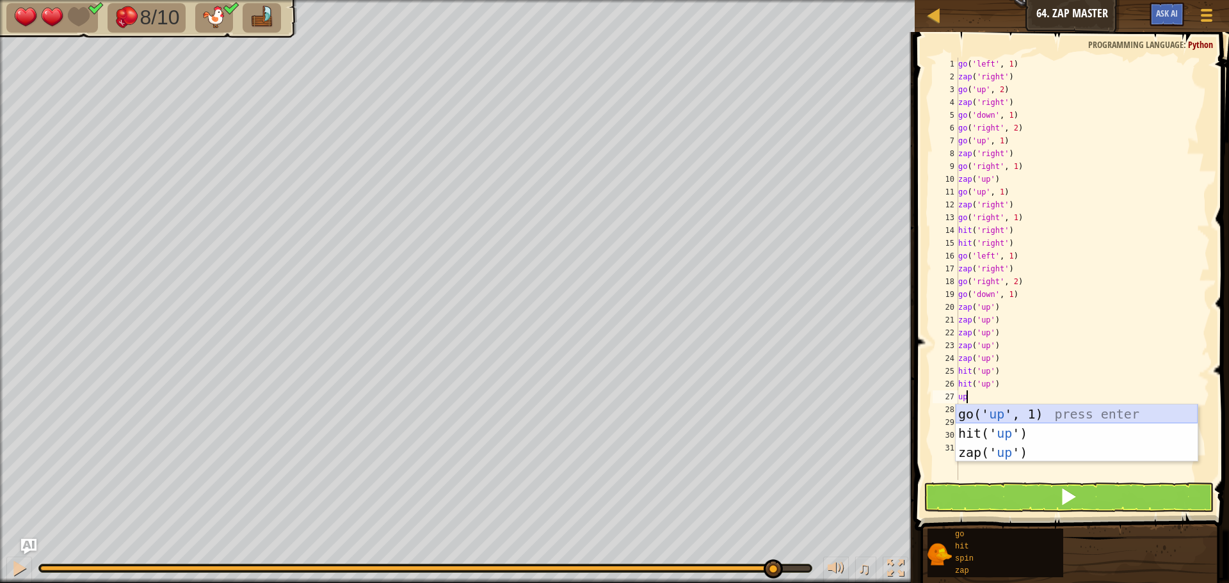
click at [1027, 410] on div "go(' up ', 1) press enter hit(' up ') press enter zap(' up ') press enter" at bounding box center [1077, 452] width 242 height 96
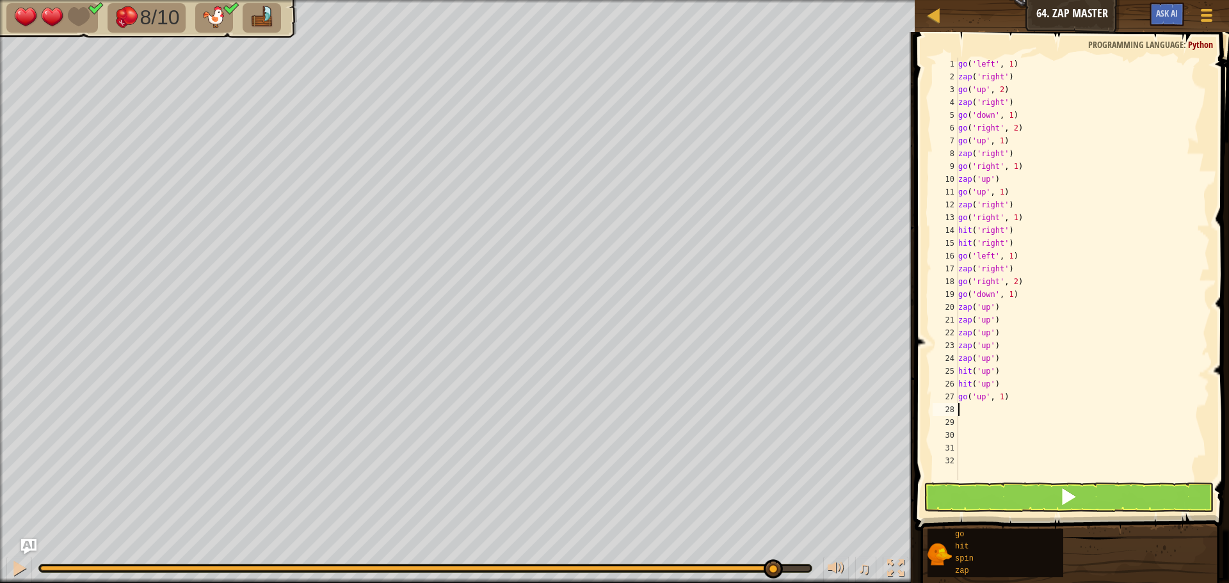
click at [1000, 396] on div "go ( 'left' , 1 ) zap ( 'right' ) go ( 'up' , 2 ) zap ( 'right' ) go ( 'down' ,…" at bounding box center [1083, 282] width 254 height 448
type textarea "go('up', 5)"
click at [1109, 485] on button at bounding box center [1069, 497] width 290 height 29
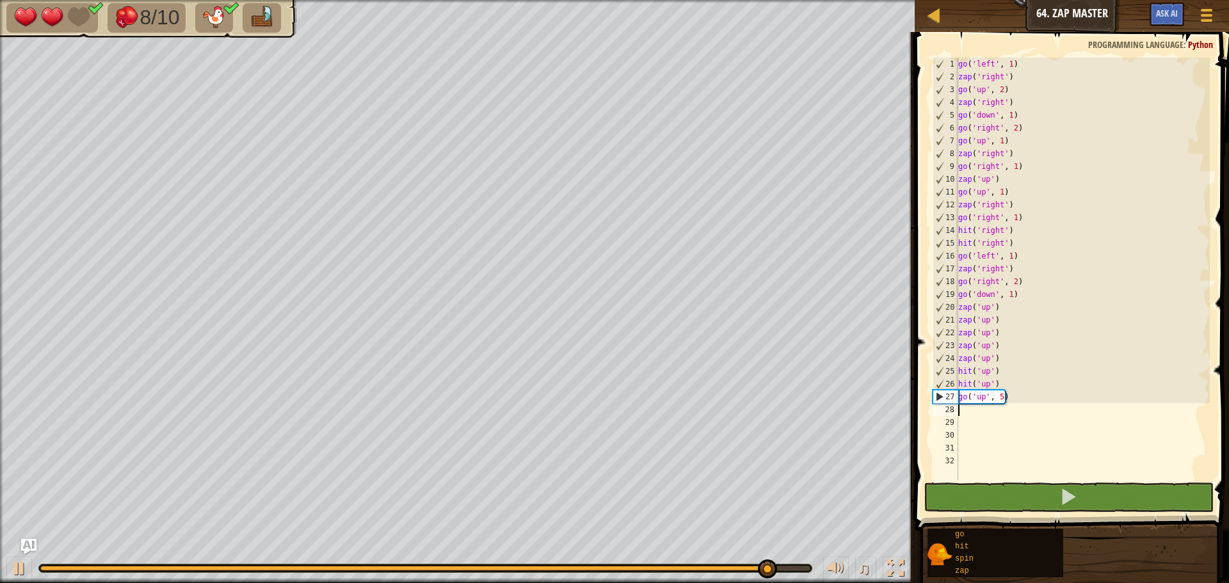
click at [966, 411] on div "go ( 'left' , 1 ) zap ( 'right' ) go ( 'up' , 2 ) zap ( 'right' ) go ( 'down' ,…" at bounding box center [1083, 282] width 254 height 448
type textarea "za"
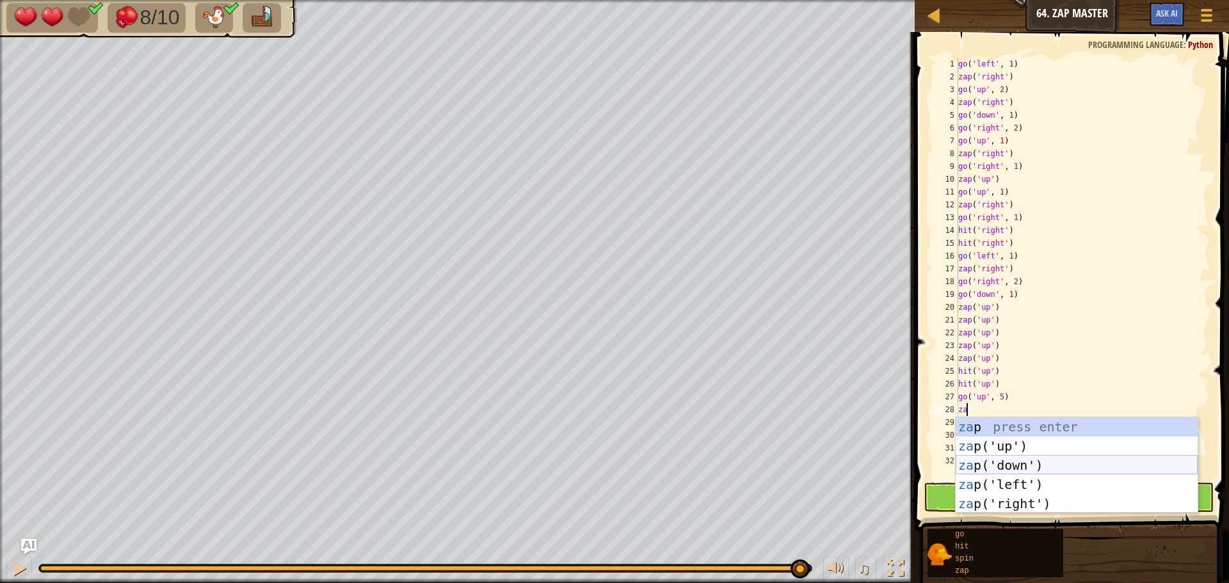
click at [1036, 465] on div "za p press enter za p('up') press enter za p('down') press enter za p('left') p…" at bounding box center [1077, 484] width 242 height 134
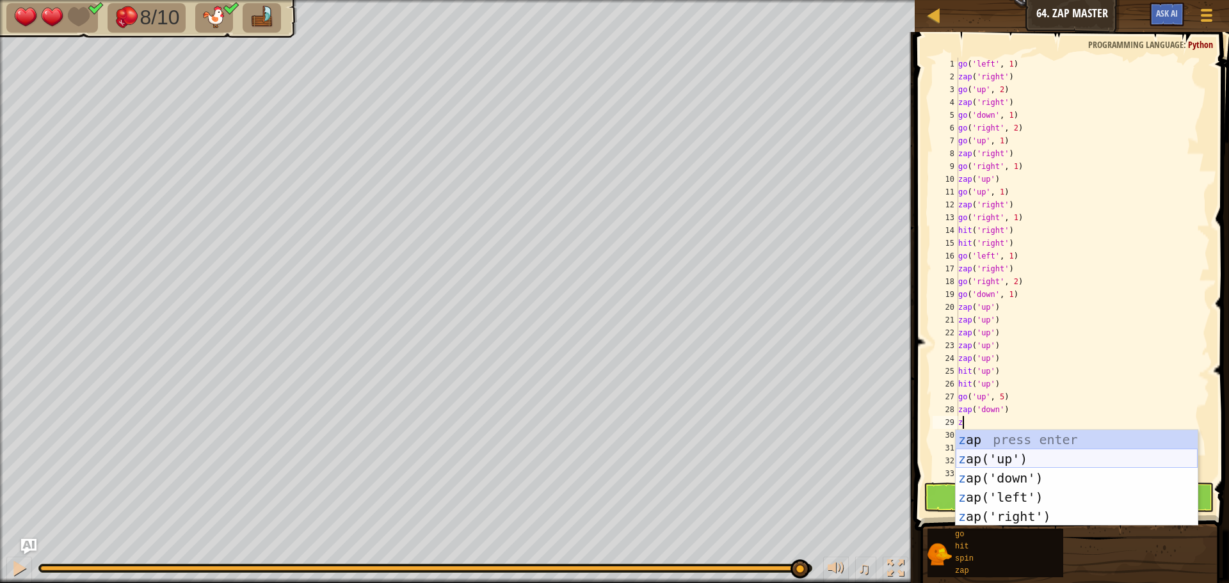
type textarea "za"
click at [1036, 463] on div "za p press enter za p('up') press enter za p('down') press enter za p('left') p…" at bounding box center [1077, 497] width 242 height 134
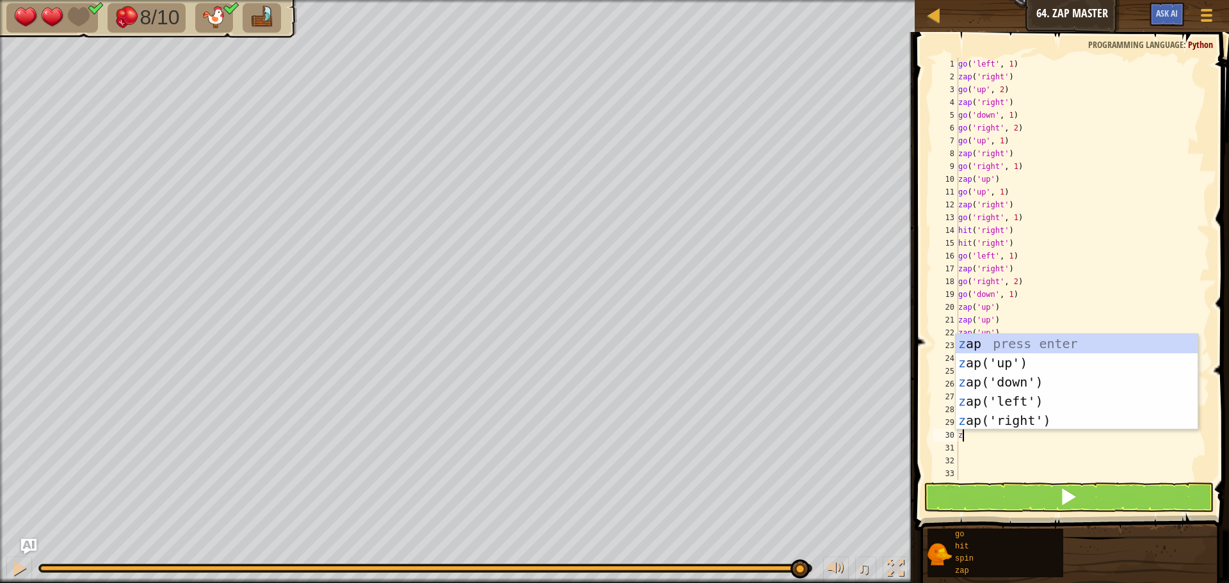
type textarea "za"
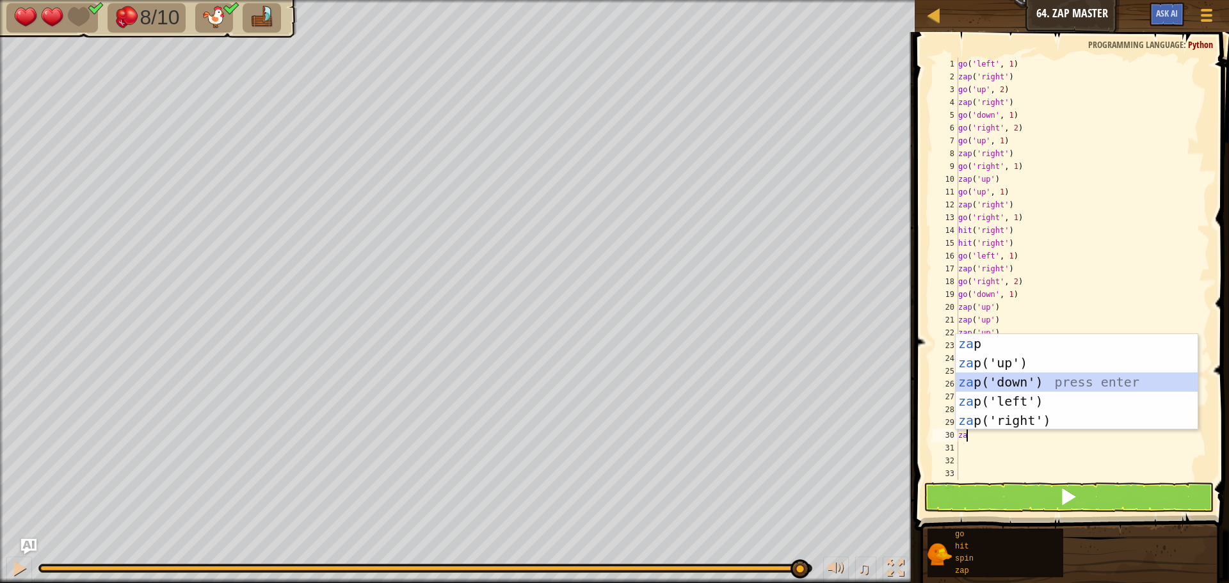
click at [984, 381] on div "za p press enter za p('up') press enter za p('down') press enter za p('left') p…" at bounding box center [1077, 401] width 242 height 134
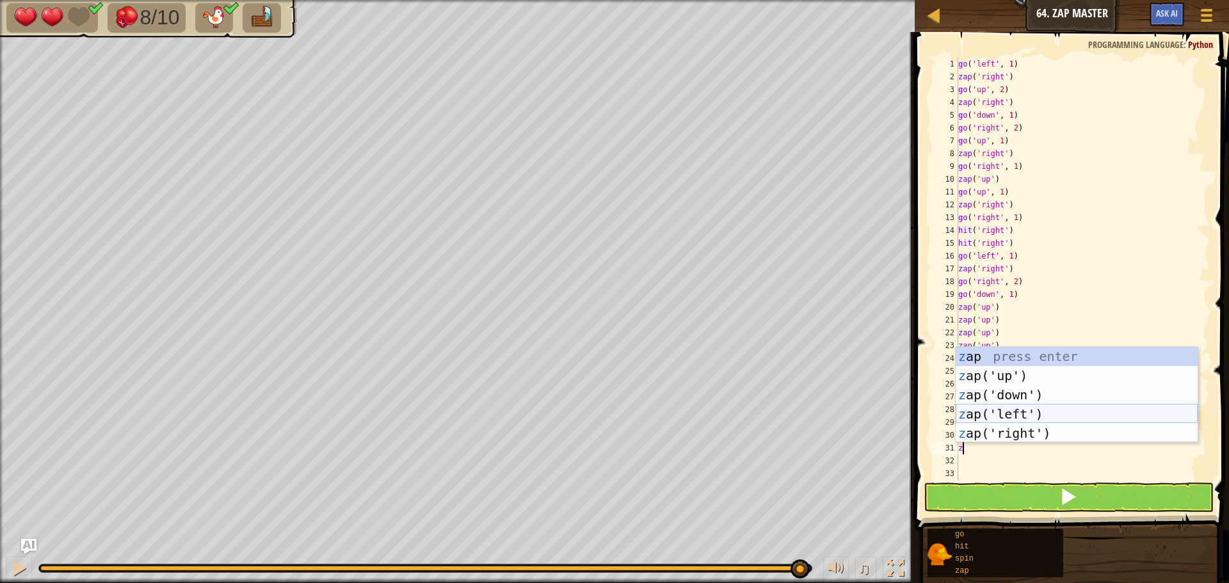
type textarea "za"
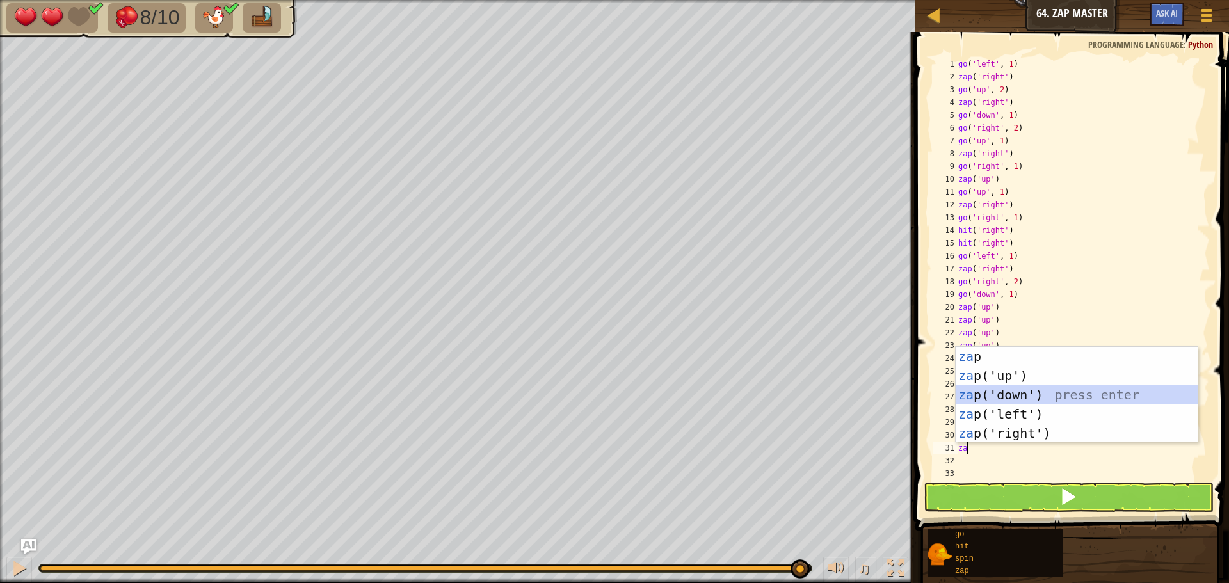
click at [1005, 391] on div "za p press enter za p('up') press enter za p('down') press enter za p('left') p…" at bounding box center [1077, 414] width 242 height 134
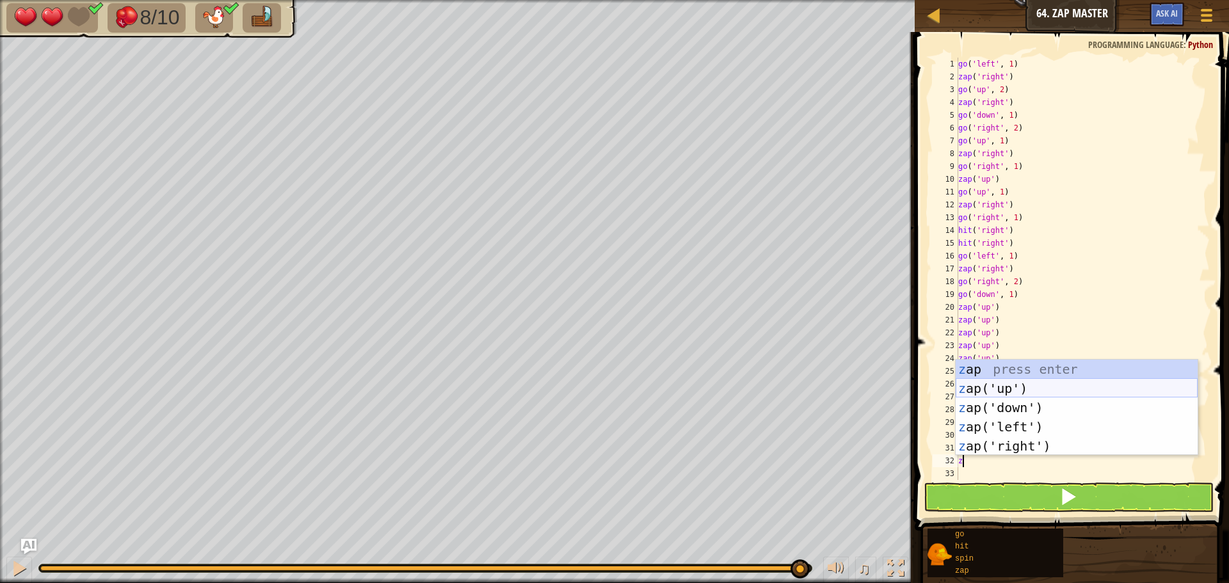
type textarea "za"
click at [1011, 406] on div "za p press enter za p('up') press enter za p('down') press enter za p('left') p…" at bounding box center [1077, 427] width 242 height 134
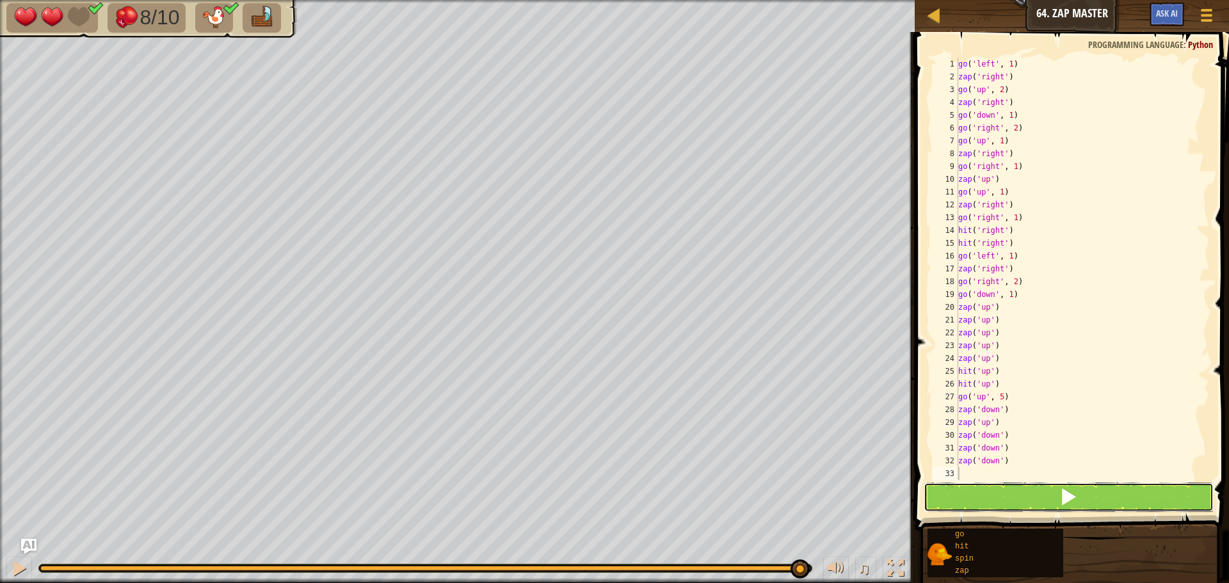
click at [1030, 493] on button at bounding box center [1069, 497] width 290 height 29
